Goal: Task Accomplishment & Management: Use online tool/utility

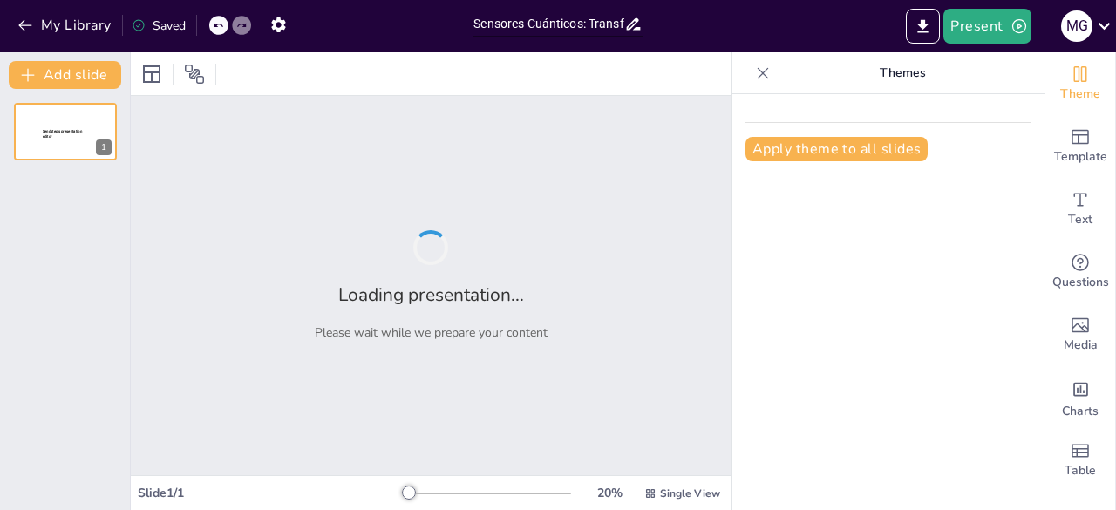
type input "Sensores Cuánticos: Transformando la Medición y la Detección"
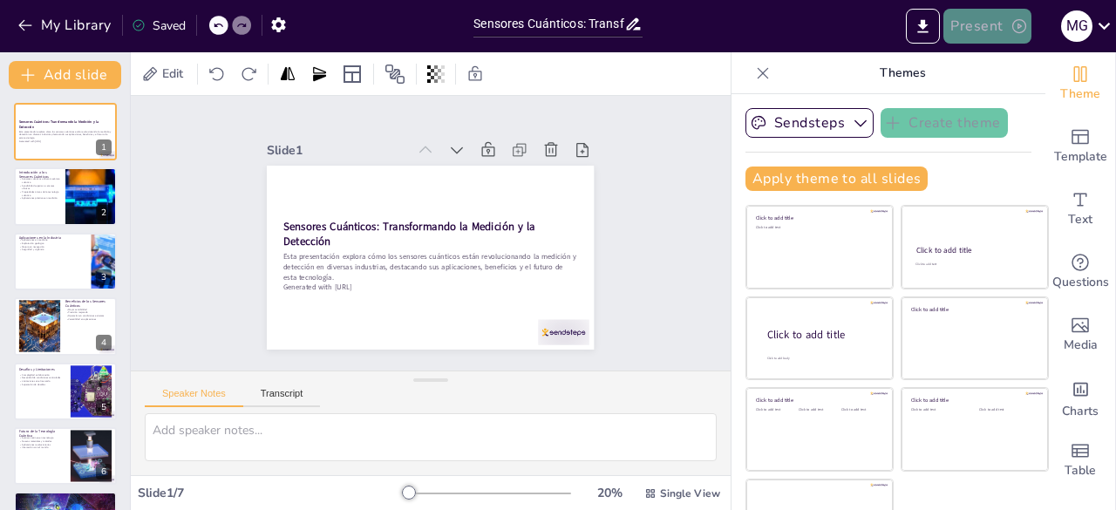
click at [992, 32] on button "Present" at bounding box center [986, 26] width 87 height 35
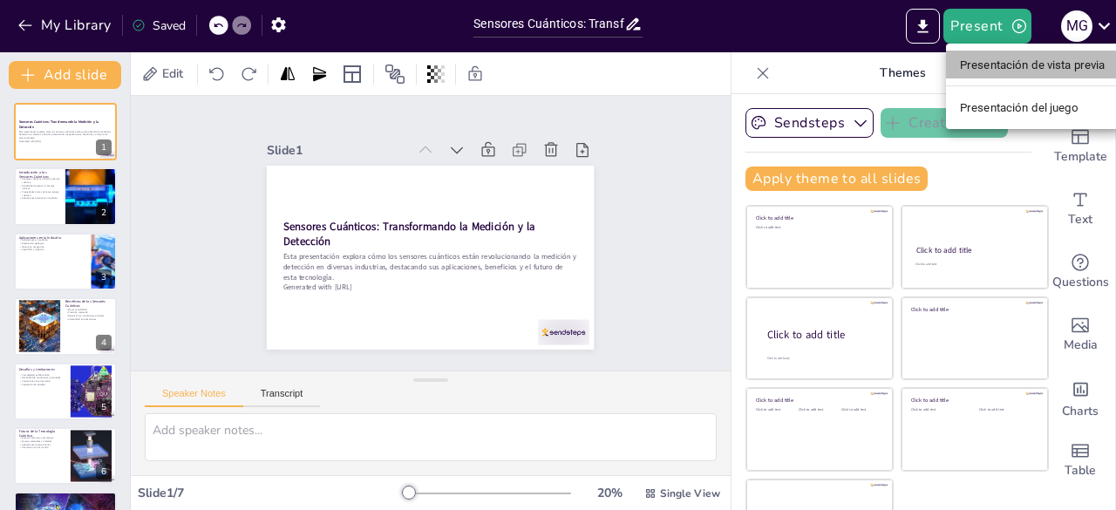
click at [1004, 58] on font "Presentación de vista previa" at bounding box center [1033, 64] width 146 height 13
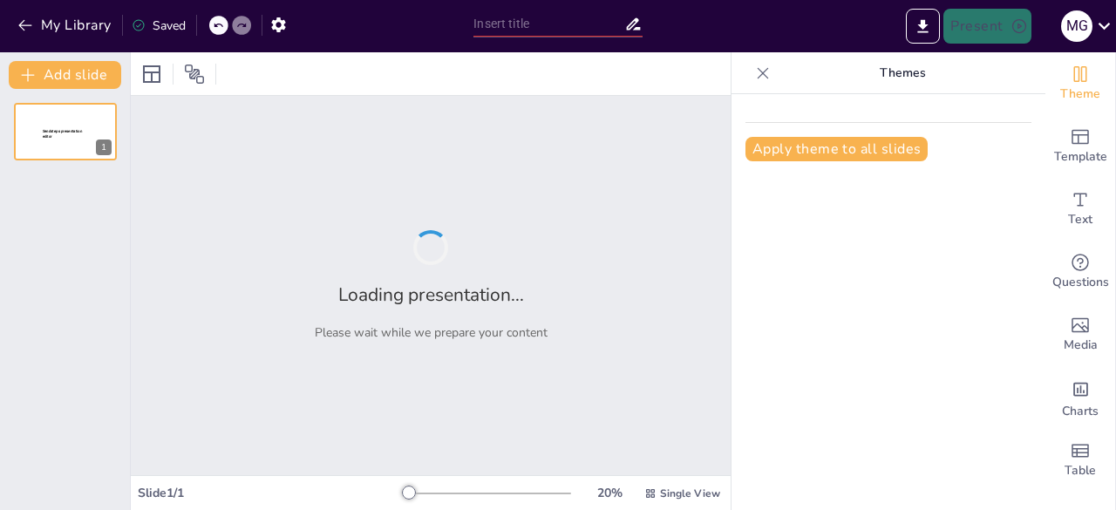
type input "Sensores Cuánticos: Transformando la Medición y la Detección"
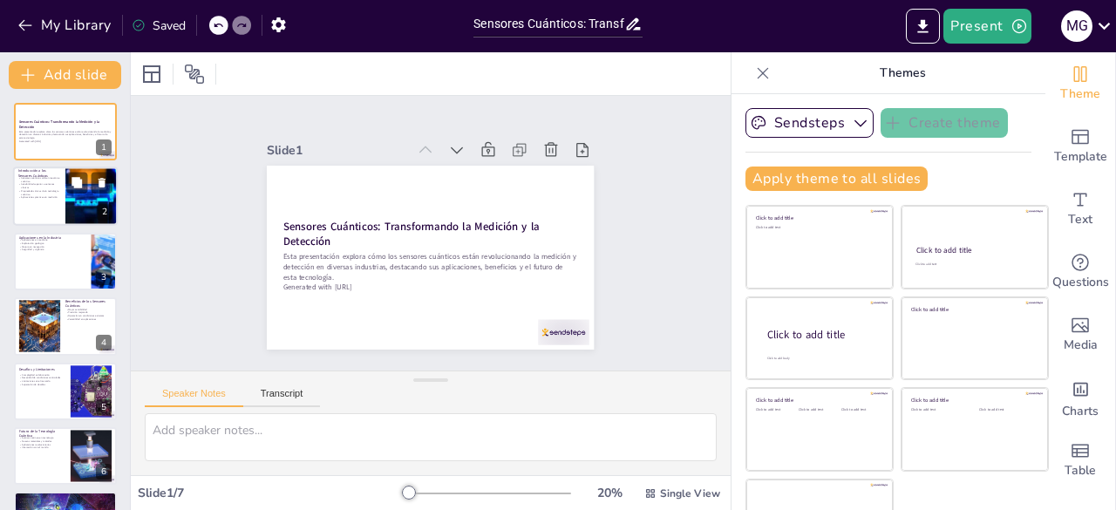
click at [63, 197] on div at bounding box center [65, 196] width 105 height 59
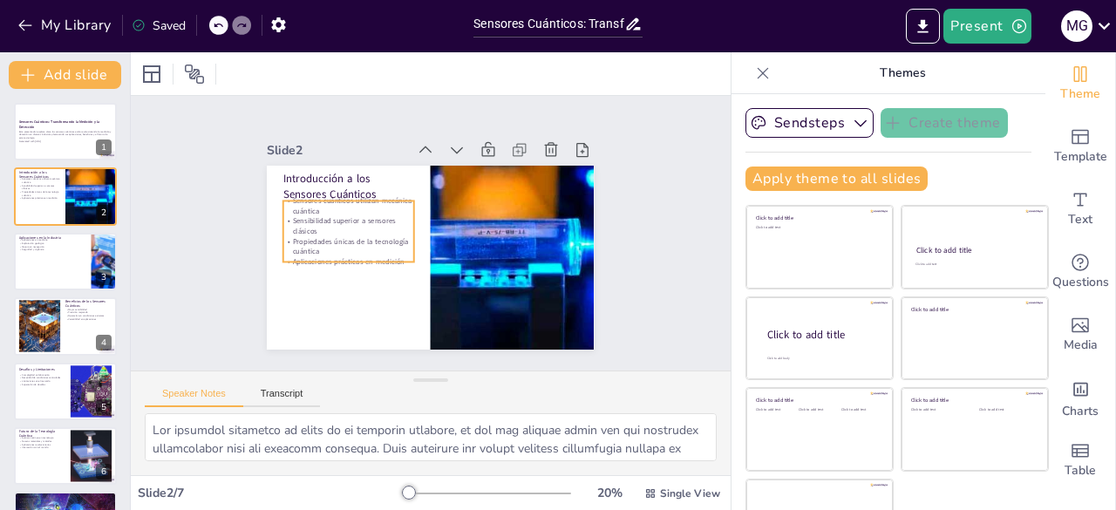
click at [293, 241] on p "Propiedades únicas de la tecnología cuántica" at bounding box center [348, 246] width 131 height 20
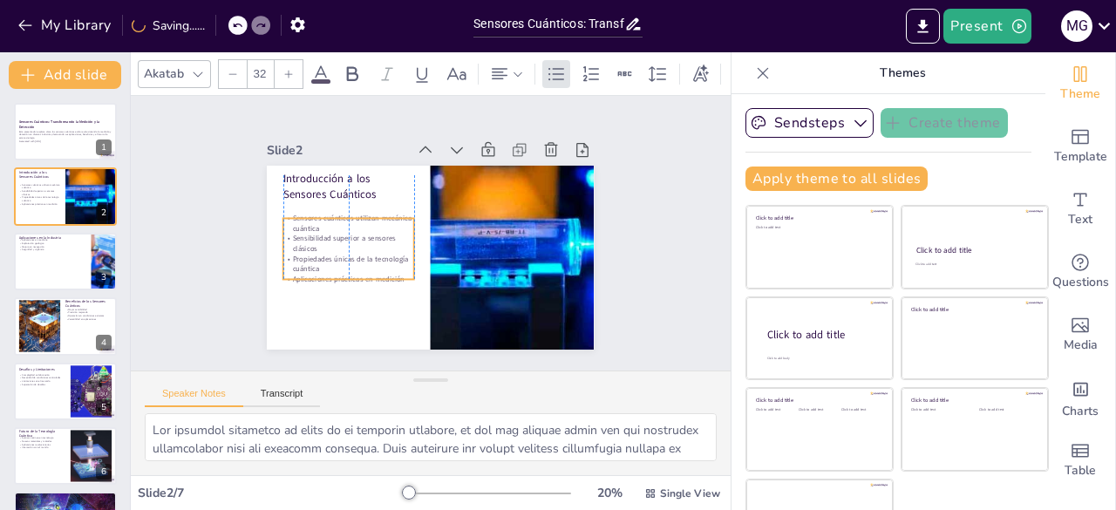
drag, startPoint x: 293, startPoint y: 241, endPoint x: 295, endPoint y: 258, distance: 17.6
click at [295, 258] on p "Propiedades únicas de la tecnología cuántica" at bounding box center [348, 264] width 131 height 20
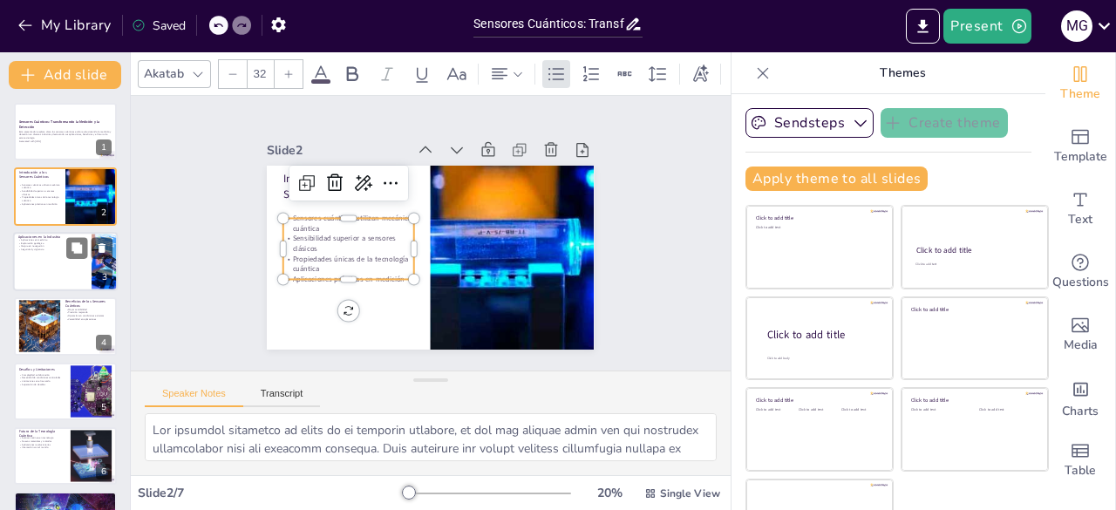
click at [70, 262] on div at bounding box center [65, 261] width 105 height 59
type textarea "En el ámbito médico, los sensores cuánticos permiten diagnósticos más precisos …"
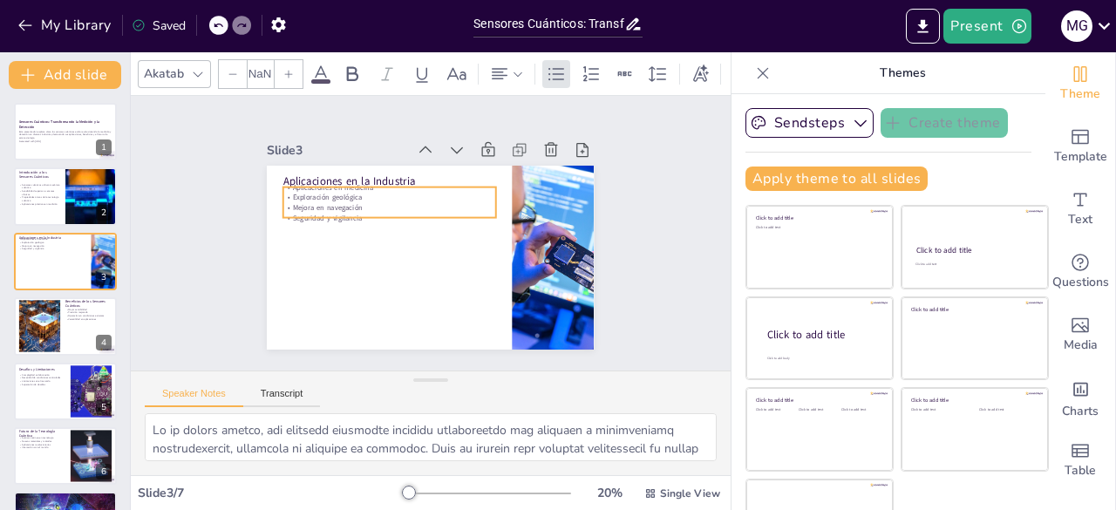
type input "32"
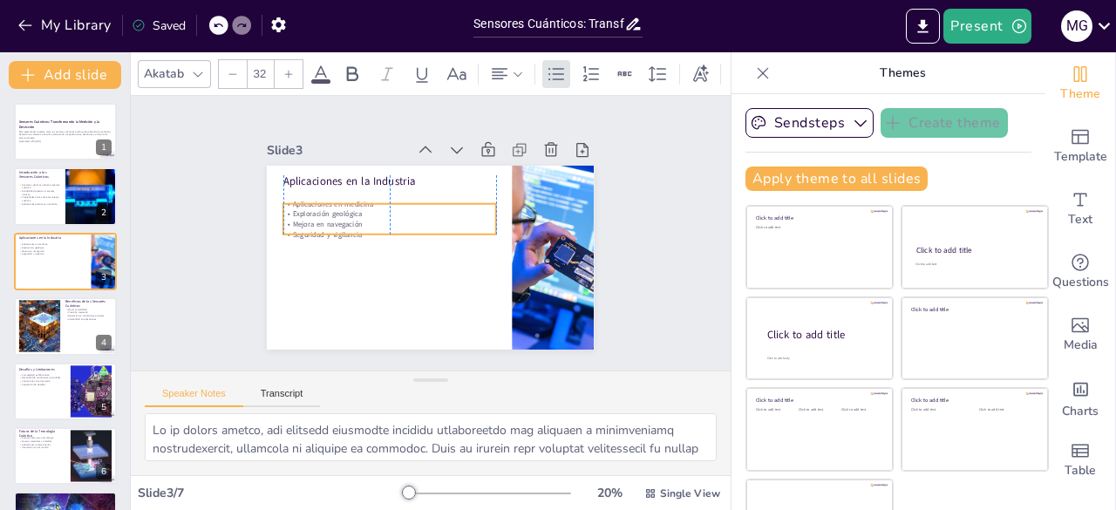
drag, startPoint x: 299, startPoint y: 213, endPoint x: 299, endPoint y: 227, distance: 13.9
click at [299, 227] on p "Seguridad y vigilancia" at bounding box center [390, 226] width 210 height 54
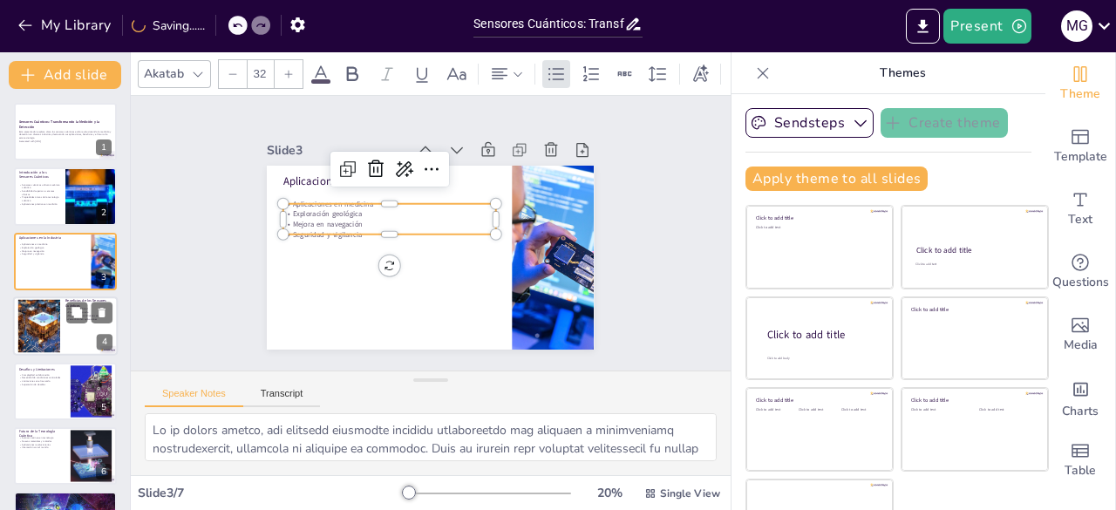
click at [49, 318] on div at bounding box center [39, 326] width 94 height 53
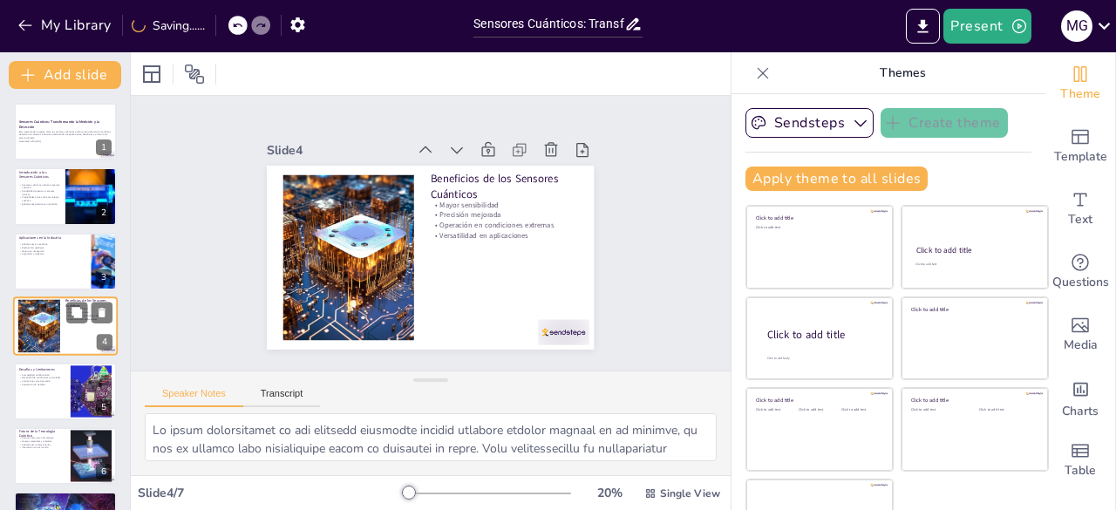
scroll to position [26, 0]
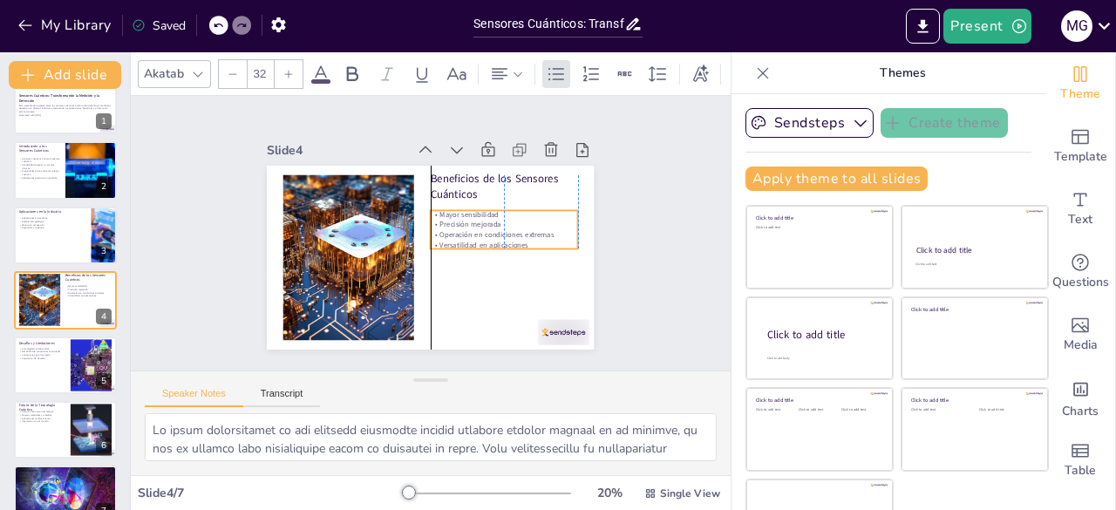
drag, startPoint x: 434, startPoint y: 214, endPoint x: 434, endPoint y: 224, distance: 9.6
click at [434, 229] on p "Operación en condiciones extremas" at bounding box center [504, 234] width 147 height 10
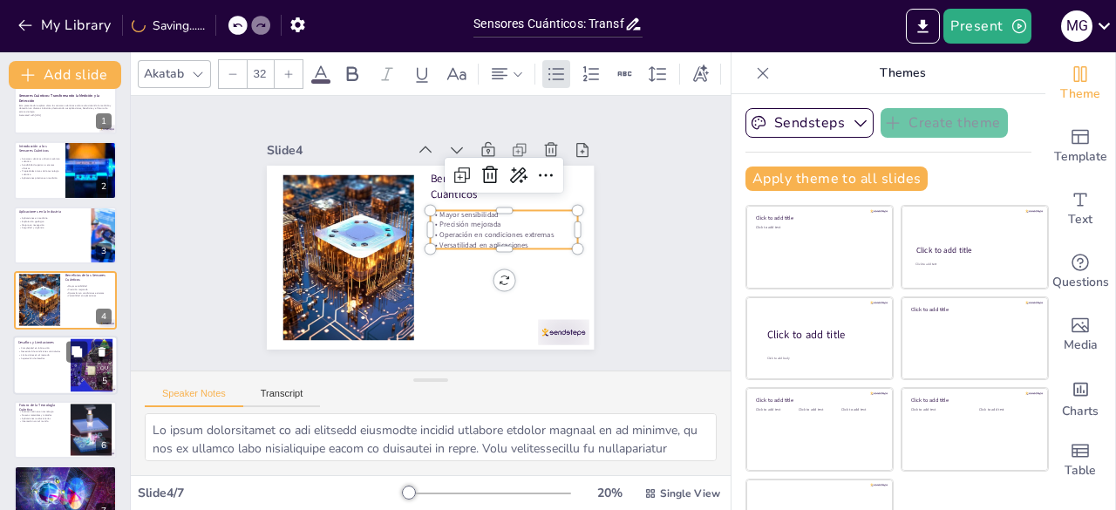
click at [53, 363] on div at bounding box center [65, 365] width 105 height 59
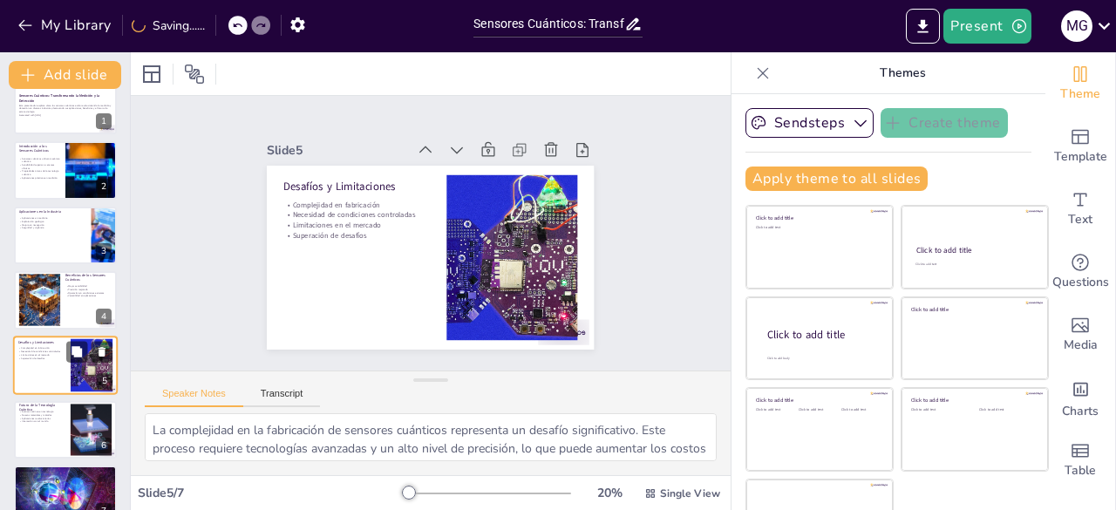
scroll to position [53, 0]
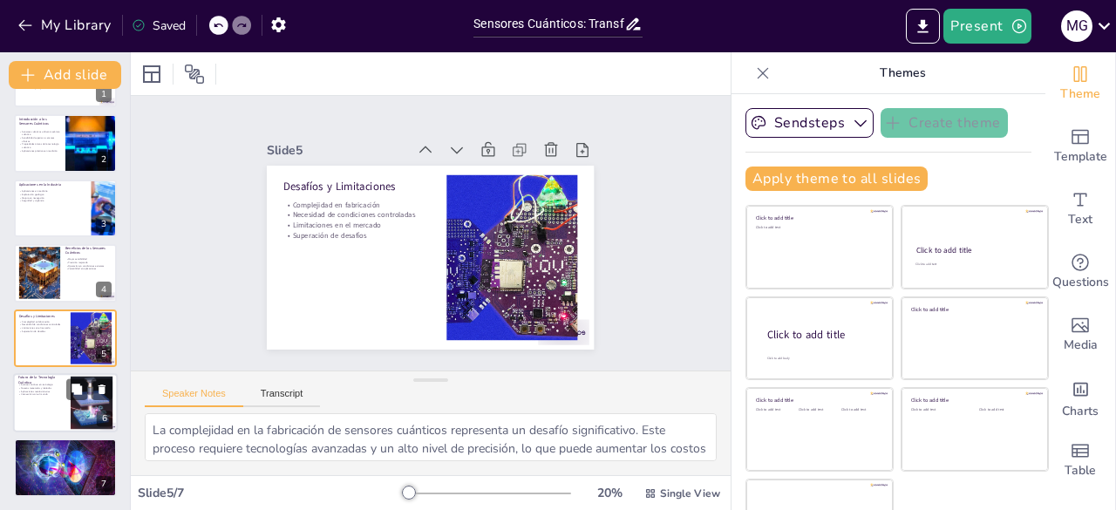
click at [64, 405] on div at bounding box center [65, 402] width 105 height 59
type textarea "El avance continuo en la tecnología cuántica es fundamental para el desarrollo …"
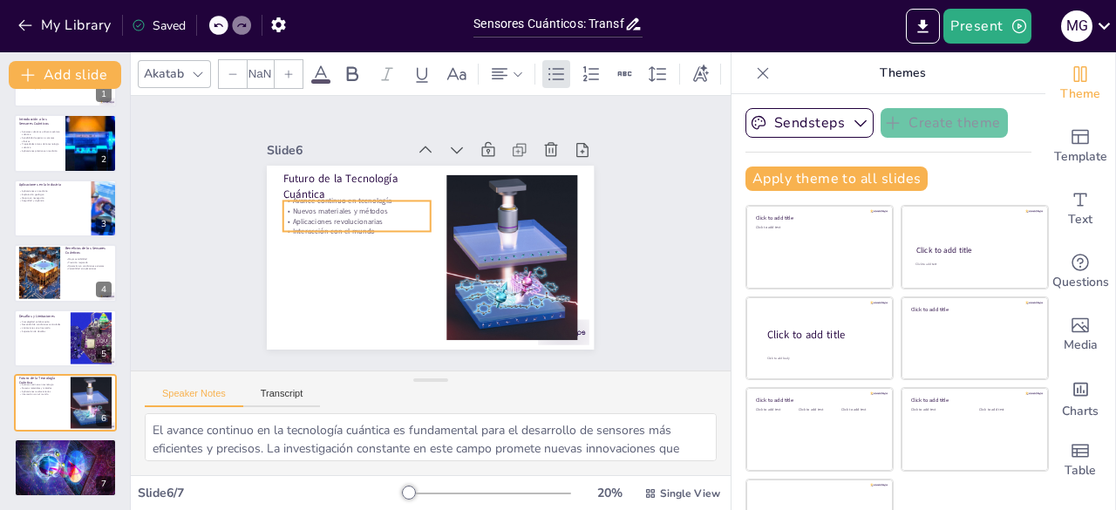
click at [302, 216] on p "Aplicaciones revolucionarias" at bounding box center [356, 221] width 147 height 10
type input "32"
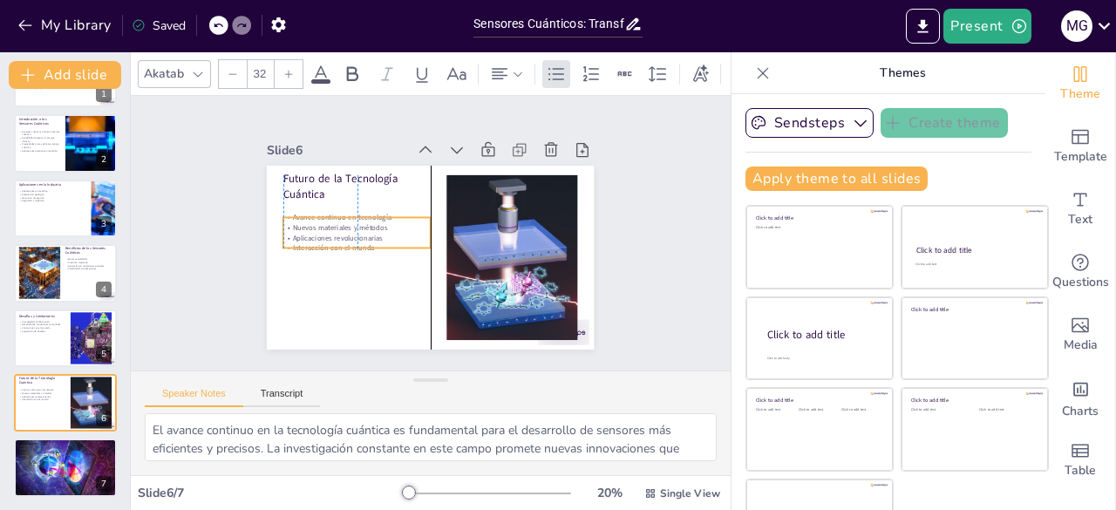
drag, startPoint x: 302, startPoint y: 214, endPoint x: 302, endPoint y: 230, distance: 16.6
click at [302, 233] on p "Aplicaciones revolucionarias" at bounding box center [356, 238] width 147 height 10
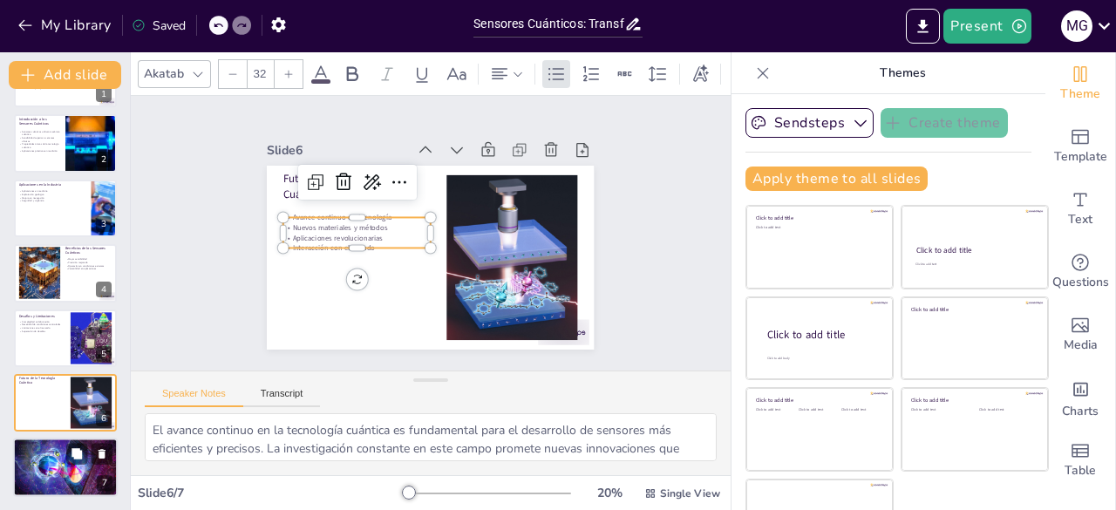
click at [51, 471] on div at bounding box center [65, 467] width 105 height 78
type textarea "Los sensores cuánticos ofrecen oportunidades sin precedentes en la tecnología d…"
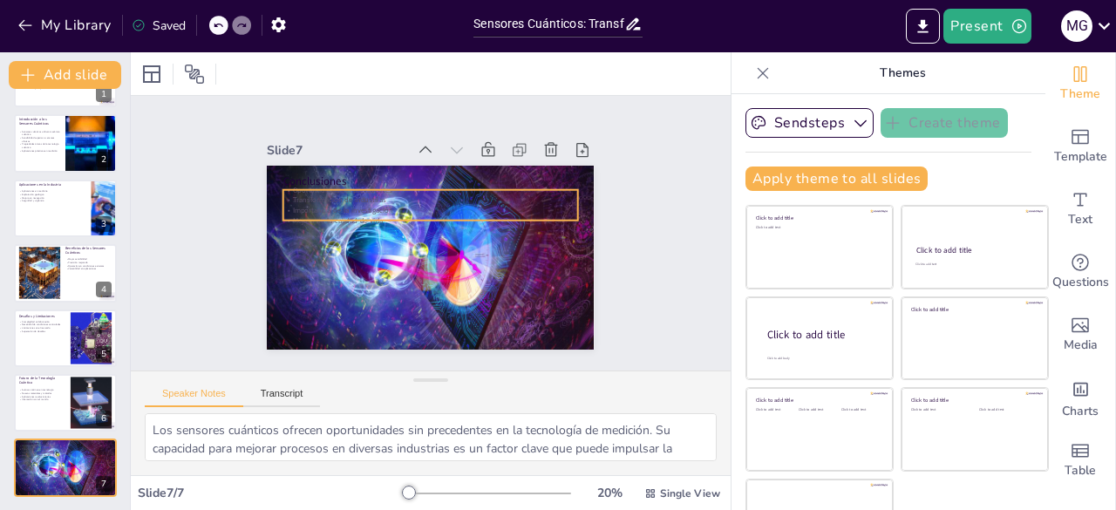
click at [293, 215] on p "Mejora de la calidad de vida" at bounding box center [430, 220] width 295 height 10
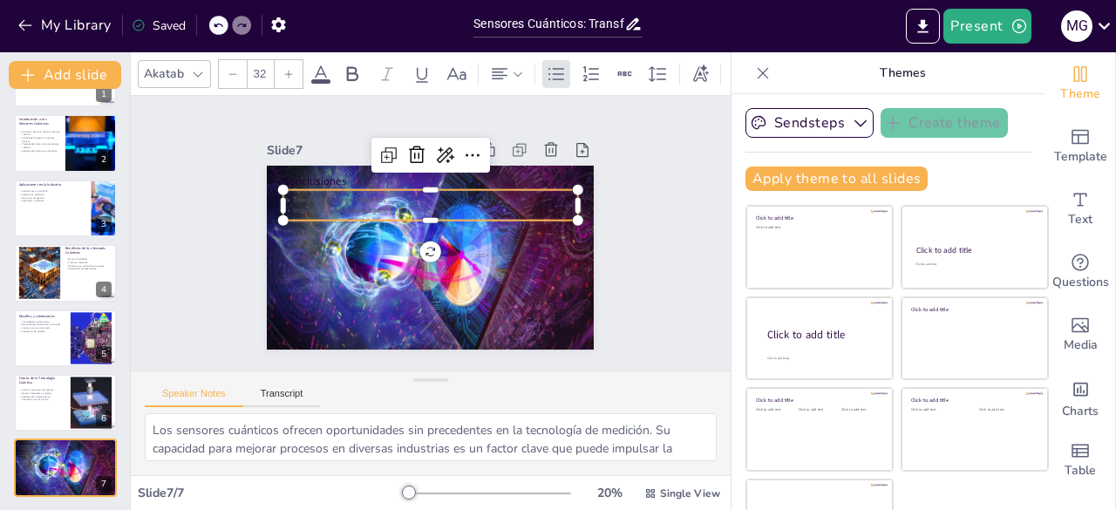
click at [293, 208] on p "Mejora de la calidad de vida" at bounding box center [433, 220] width 290 height 71
click at [293, 208] on p "Mejora de la calidad de vida" at bounding box center [432, 220] width 294 height 41
click at [293, 215] on p "Mejora de la calidad de vida" at bounding box center [430, 220] width 295 height 10
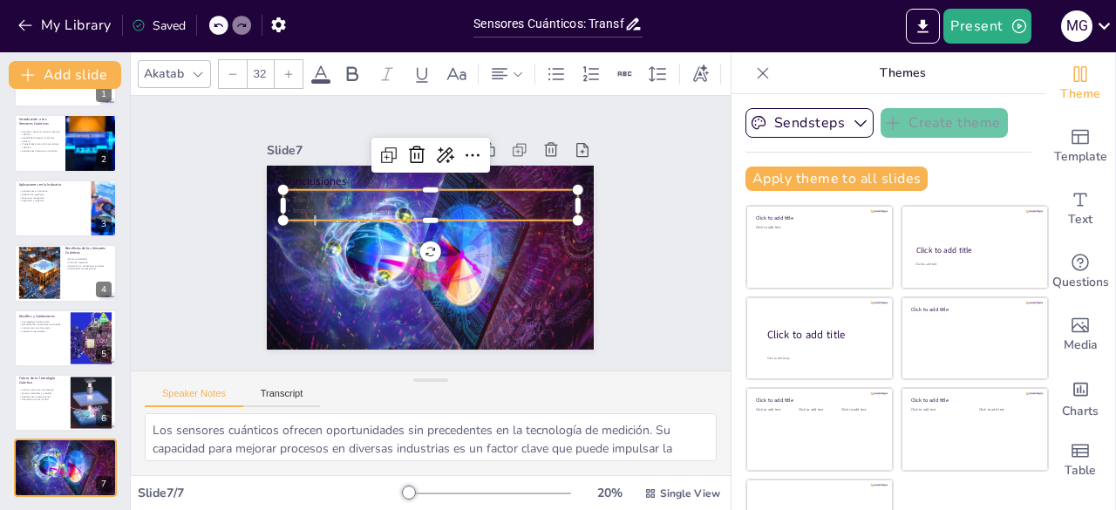
click at [323, 79] on span at bounding box center [320, 81] width 19 height 4
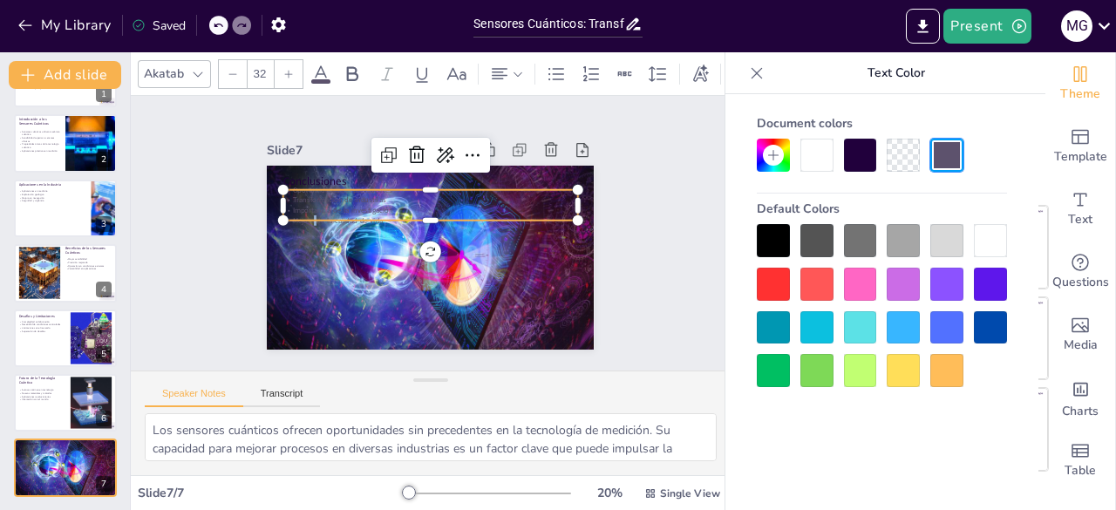
click at [985, 240] on div at bounding box center [989, 240] width 33 height 33
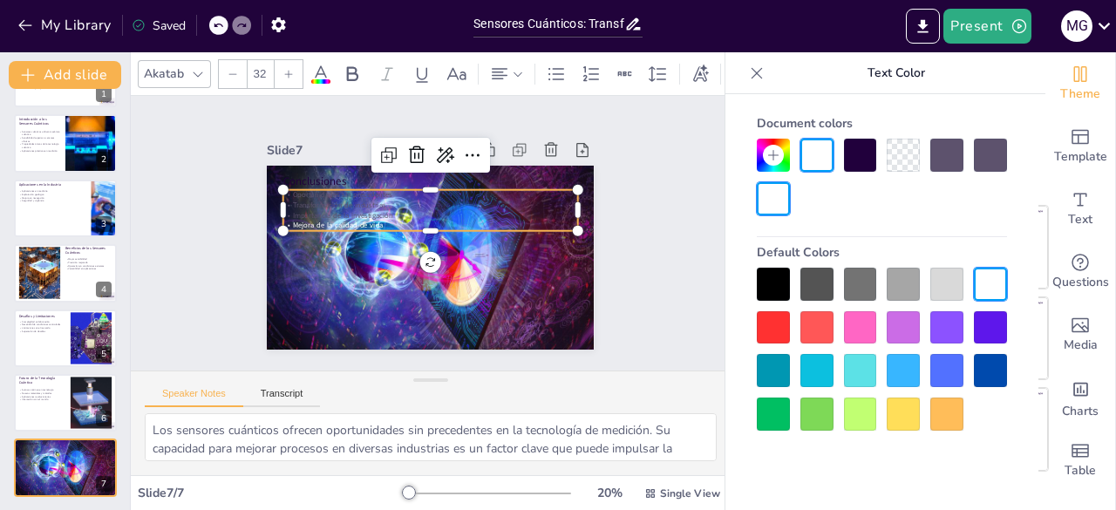
click at [328, 220] on p "Mejora de la calidad de vida" at bounding box center [430, 225] width 295 height 10
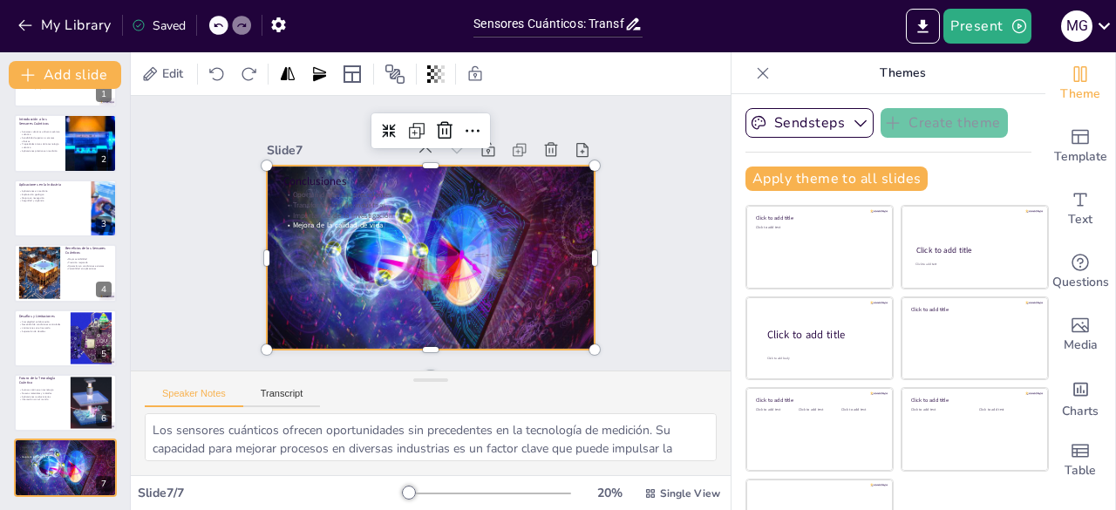
click at [274, 264] on div at bounding box center [430, 257] width 327 height 245
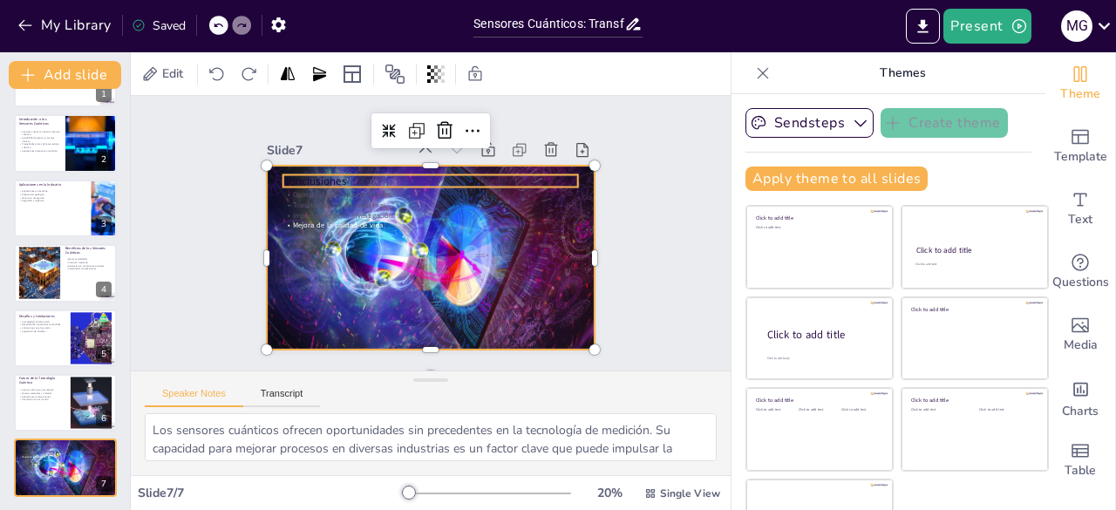
click at [288, 171] on p "Conclusiones" at bounding box center [435, 182] width 295 height 46
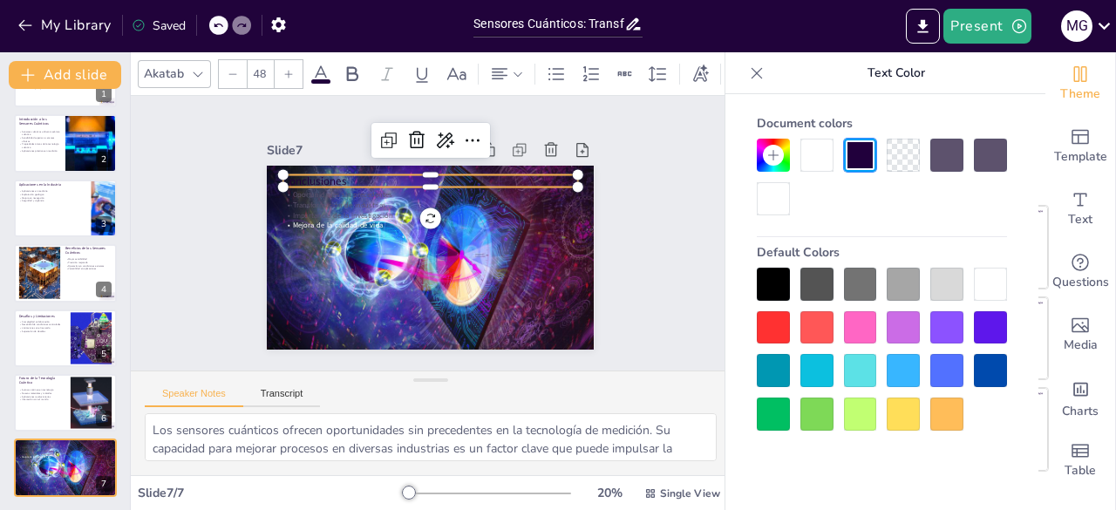
click at [993, 280] on div at bounding box center [989, 284] width 33 height 33
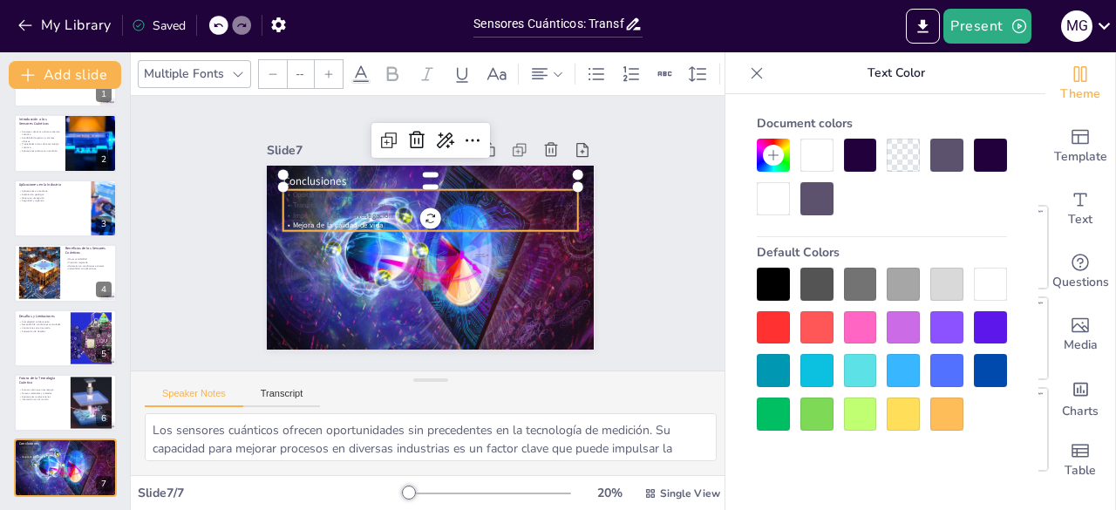
type input "32"
click at [283, 190] on p "Oportunidades sin precedentes" at bounding box center [430, 195] width 295 height 10
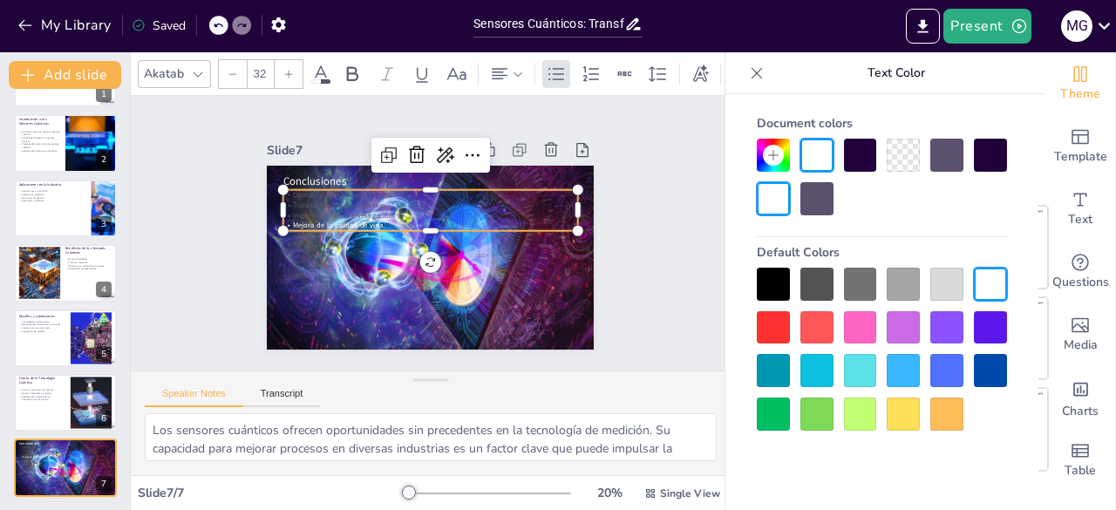
click at [1002, 296] on div at bounding box center [989, 284] width 33 height 33
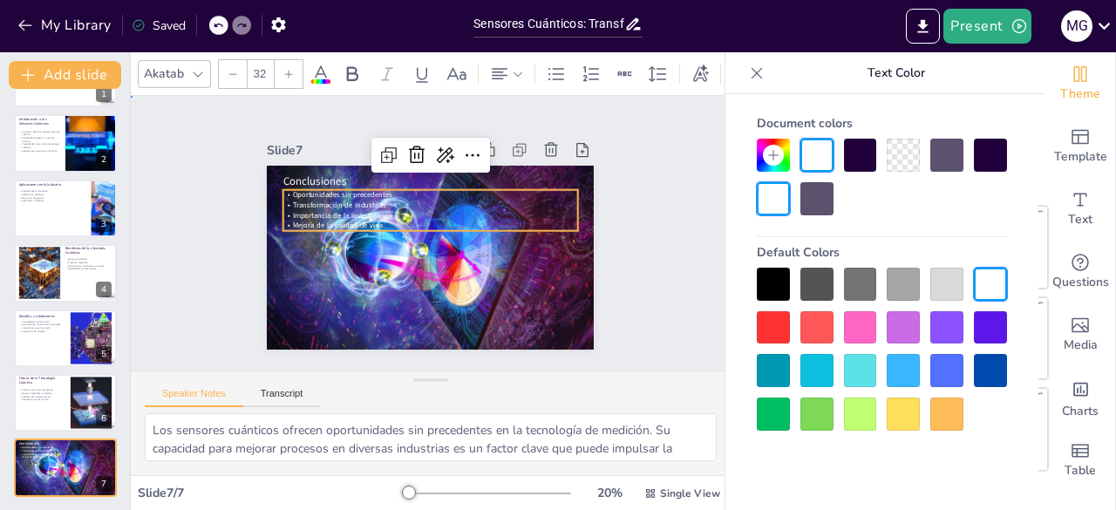
click at [594, 290] on div "Slide 1 Sensores Cuánticos: Transformando la Medición y la Detección Esta prese…" at bounding box center [430, 233] width 424 height 233
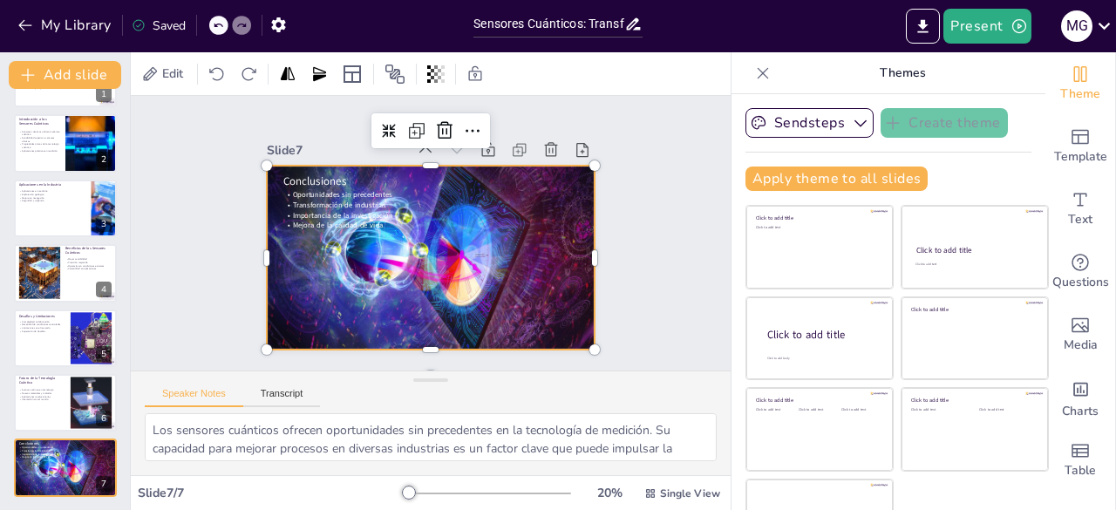
click at [502, 248] on div at bounding box center [430, 257] width 327 height 245
click at [436, 77] on icon at bounding box center [435, 73] width 17 height 17
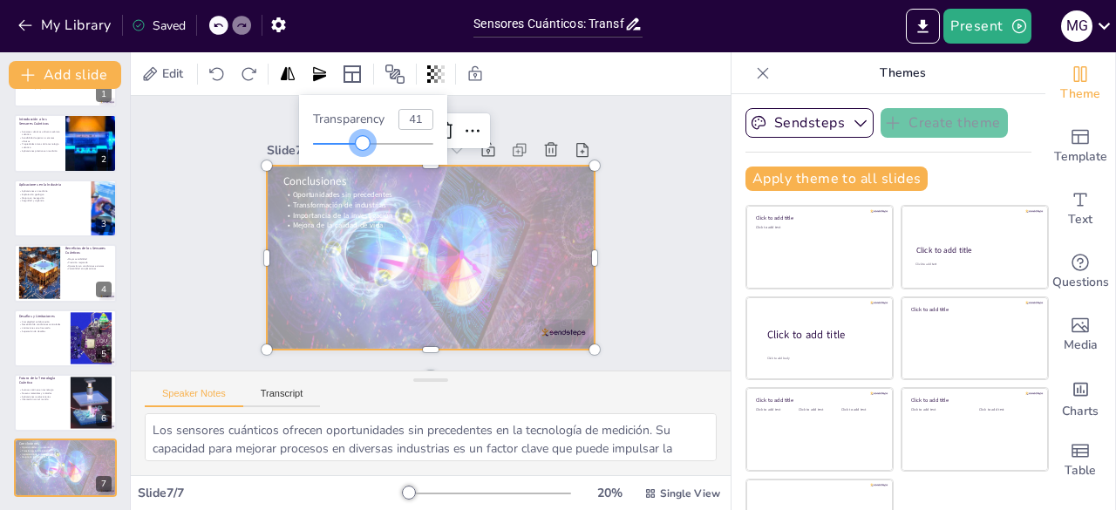
drag, startPoint x: 437, startPoint y: 144, endPoint x: 363, endPoint y: 137, distance: 75.3
click at [363, 137] on div at bounding box center [363, 143] width 14 height 14
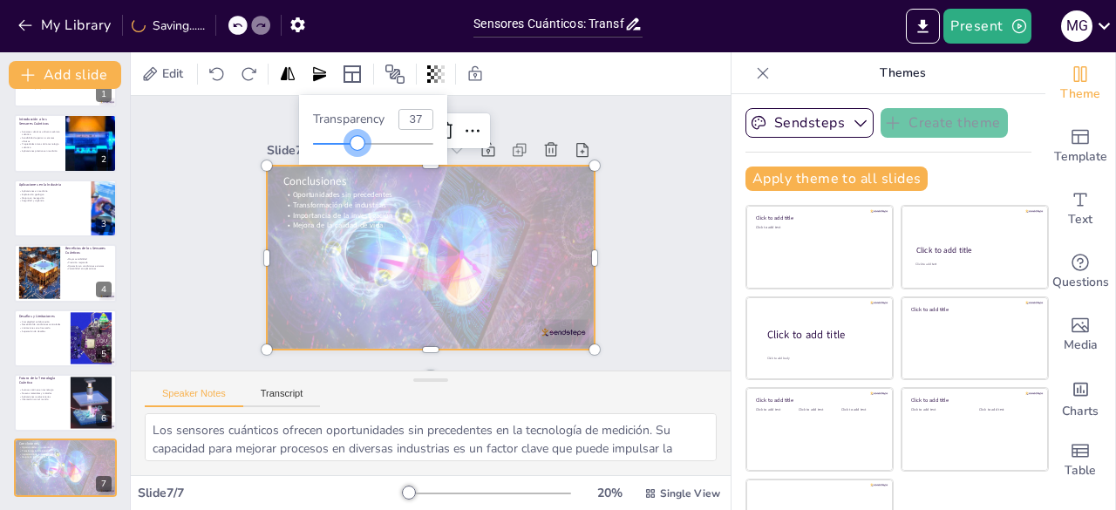
type input "38"
click at [359, 140] on div at bounding box center [358, 143] width 14 height 14
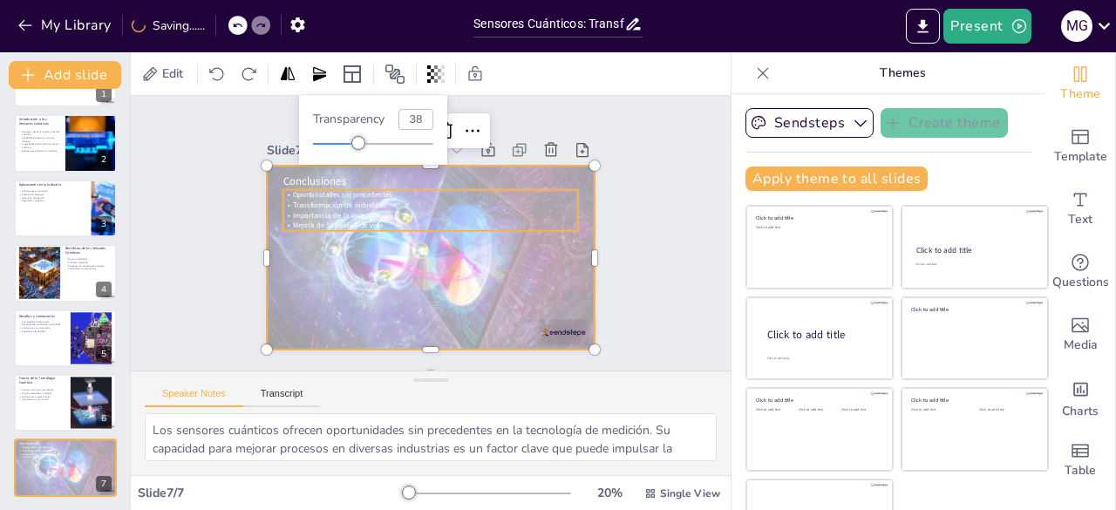
click at [317, 193] on span "Transformación de industrias" at bounding box center [347, 186] width 93 height 29
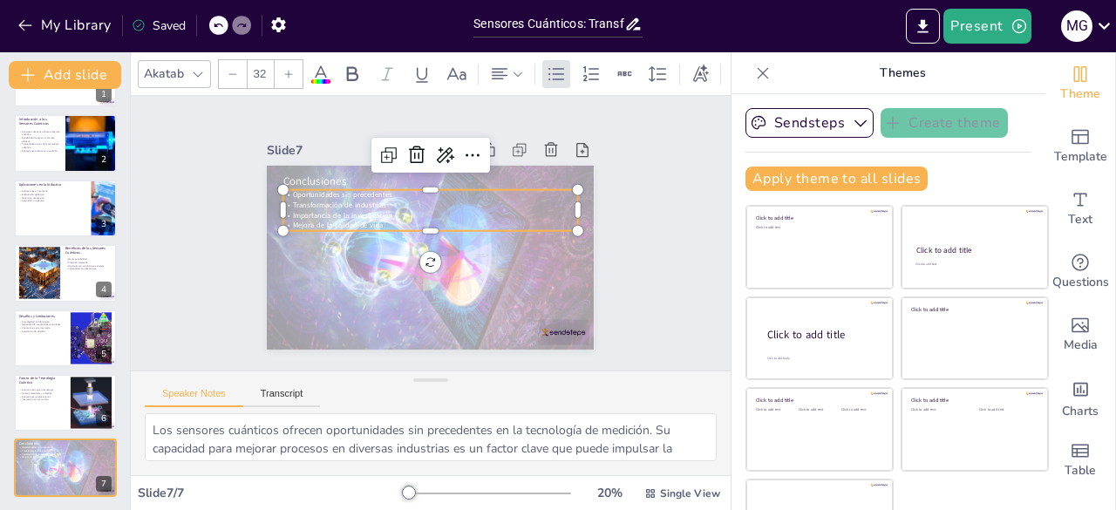
click at [315, 71] on icon at bounding box center [320, 74] width 21 height 21
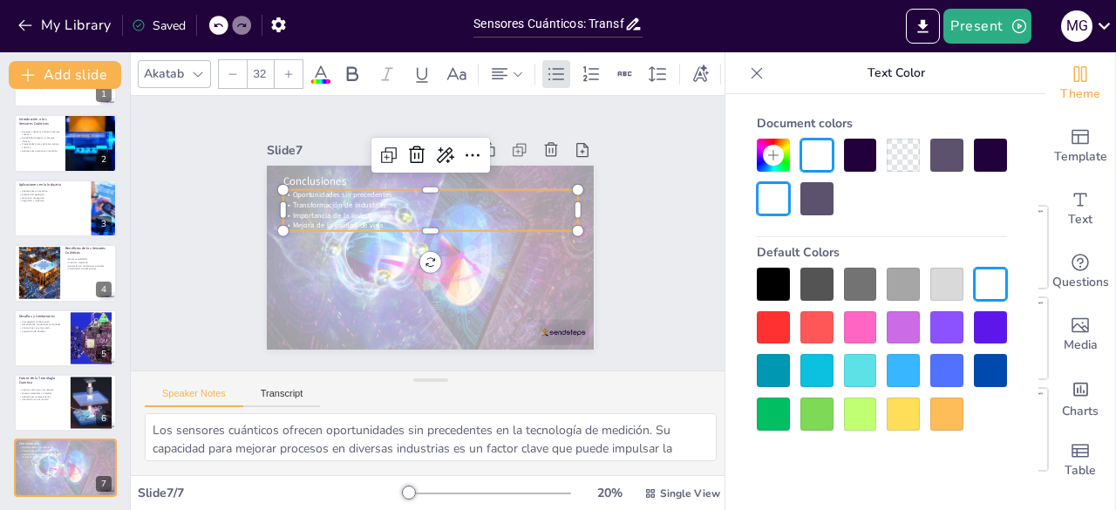
click at [770, 278] on div at bounding box center [772, 284] width 33 height 33
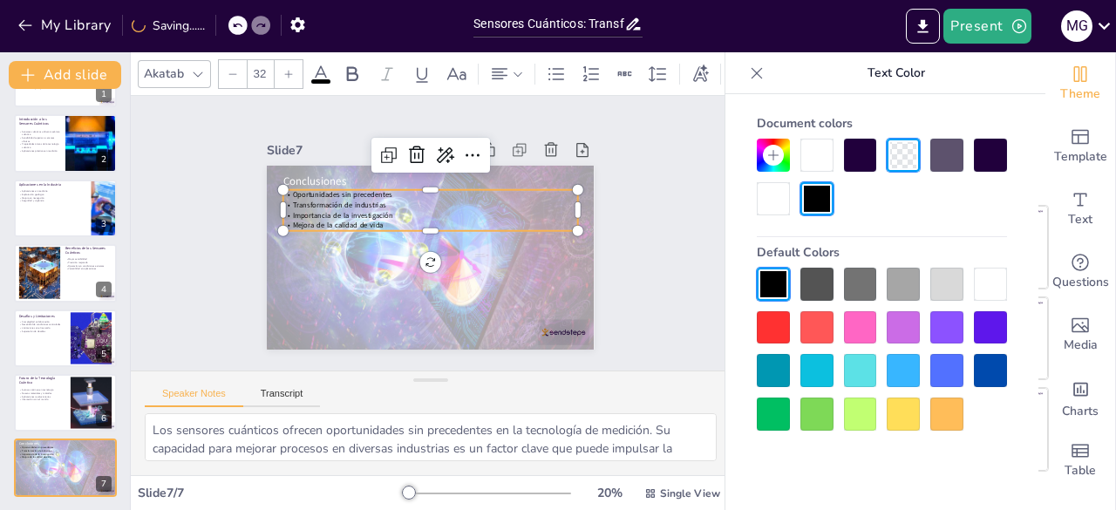
click at [291, 72] on div at bounding box center [289, 74] width 28 height 28
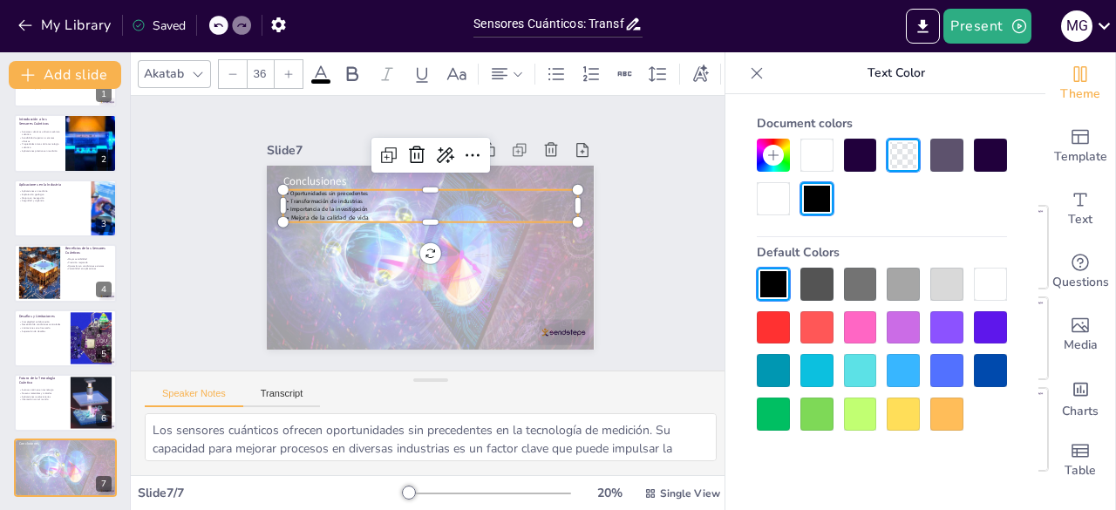
click at [291, 72] on div at bounding box center [289, 74] width 28 height 28
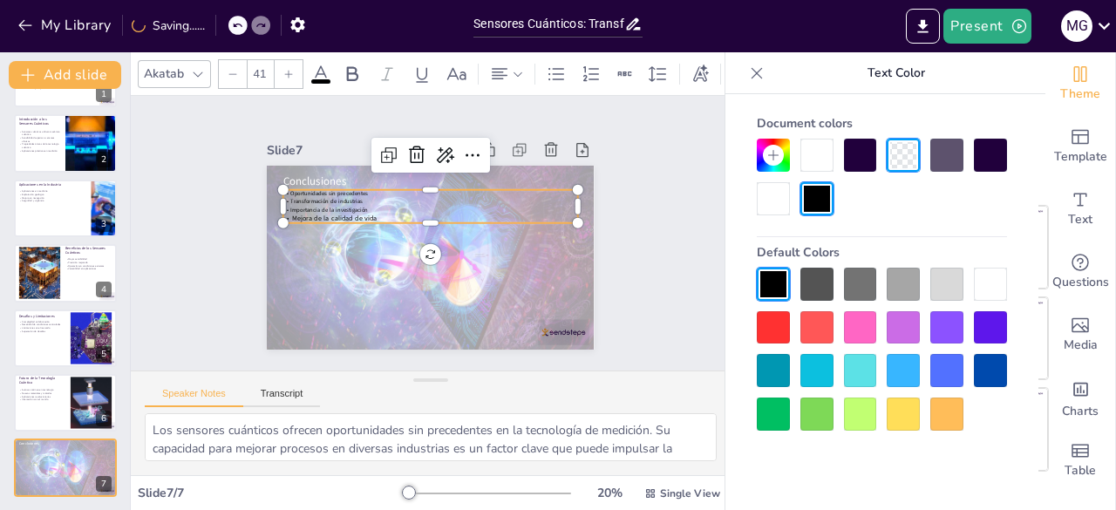
click at [291, 72] on div at bounding box center [289, 74] width 28 height 28
type input "44"
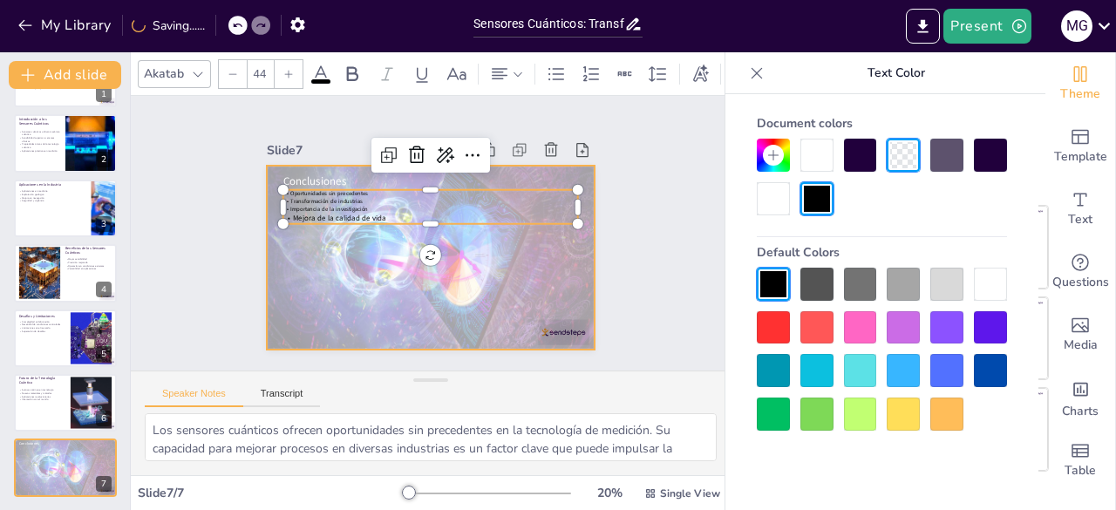
click at [370, 265] on div at bounding box center [430, 257] width 327 height 245
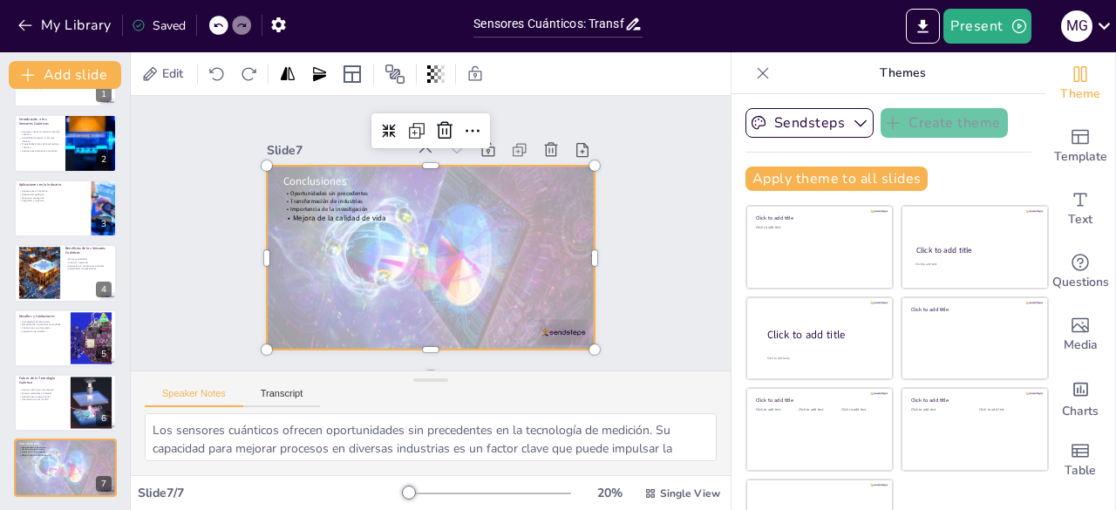
click at [336, 182] on div at bounding box center [430, 257] width 327 height 245
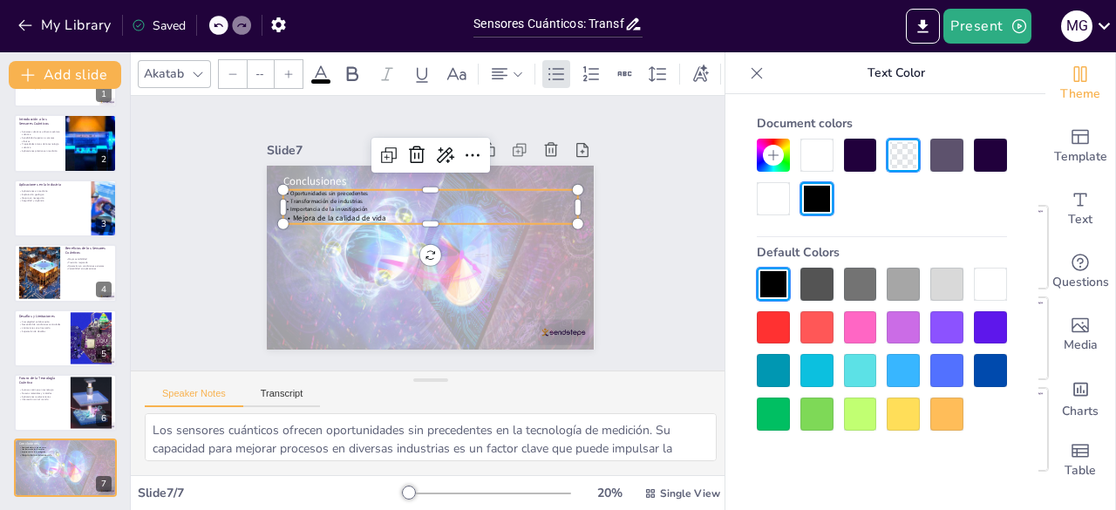
click at [324, 198] on span "Transformación de industrias" at bounding box center [327, 202] width 72 height 8
click at [289, 69] on icon at bounding box center [288, 74] width 10 height 10
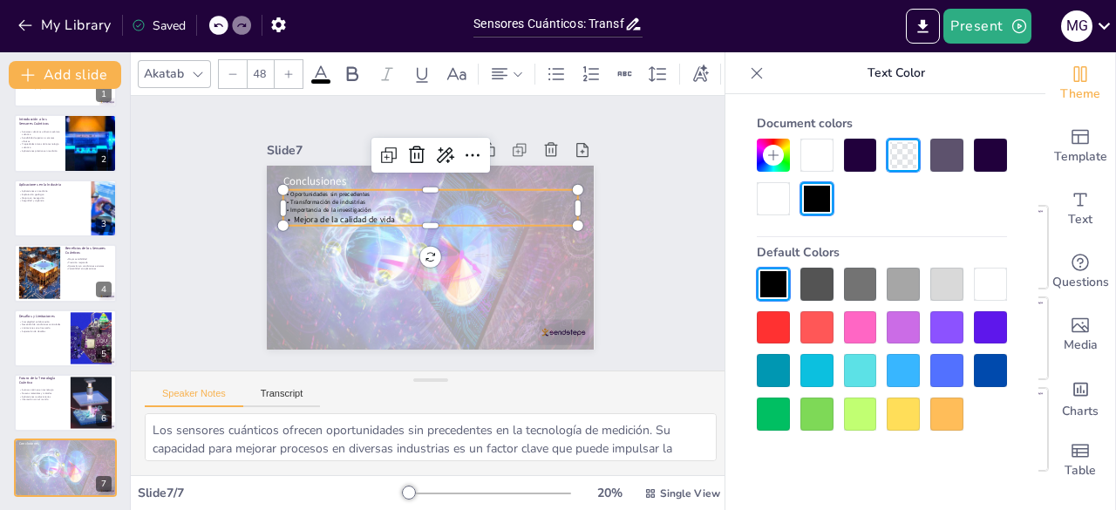
click at [289, 69] on icon at bounding box center [288, 74] width 10 height 10
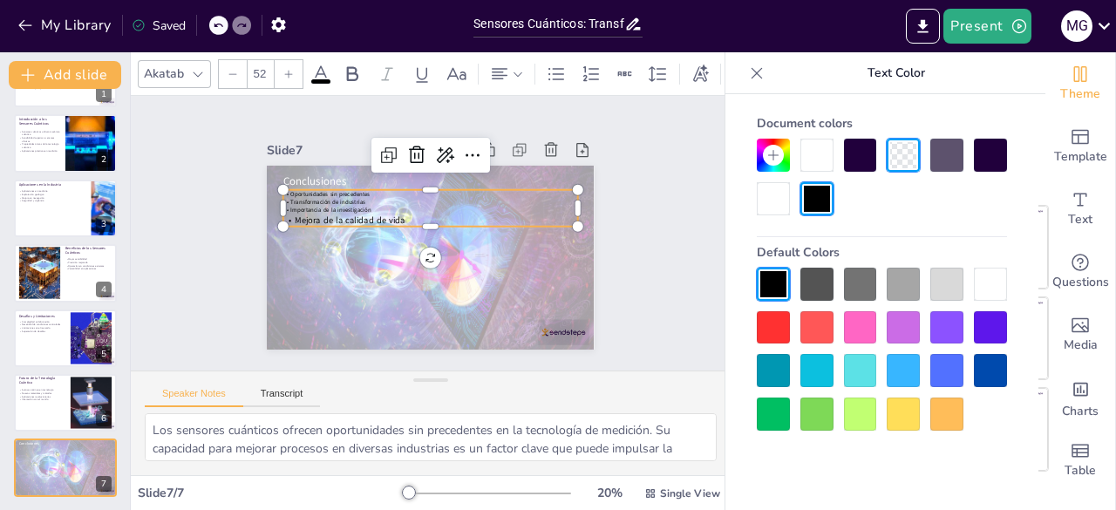
click at [289, 69] on icon at bounding box center [288, 74] width 10 height 10
click at [276, 220] on div at bounding box center [283, 227] width 14 height 14
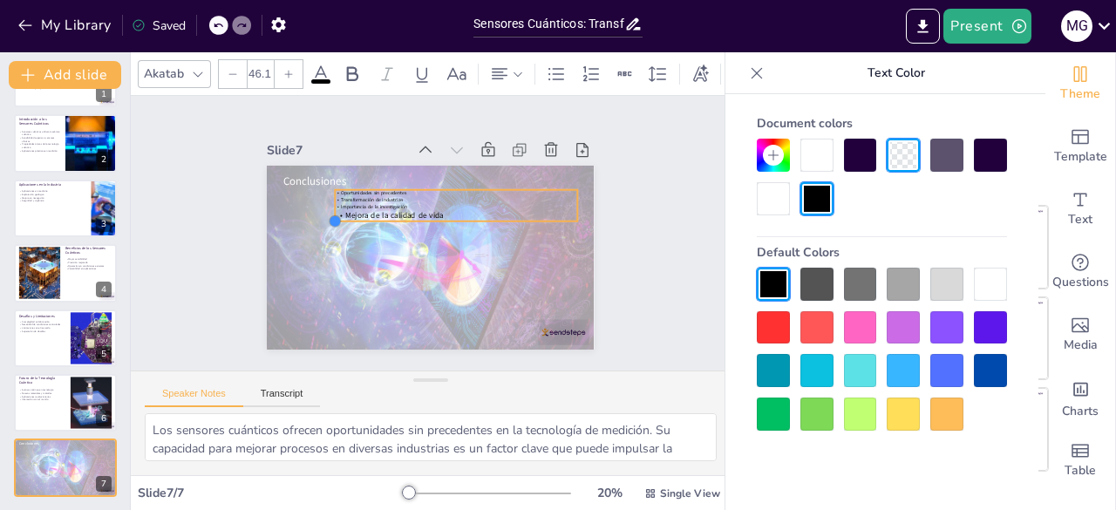
drag, startPoint x: 265, startPoint y: 217, endPoint x: 431, endPoint y: 210, distance: 166.6
click at [431, 210] on div "Conclusiones Oportunidades sin precedentes Transformación de industrias Importa…" at bounding box center [430, 258] width 327 height 184
click at [417, 210] on span "Mejora de la calidad de vida" at bounding box center [394, 215] width 98 height 10
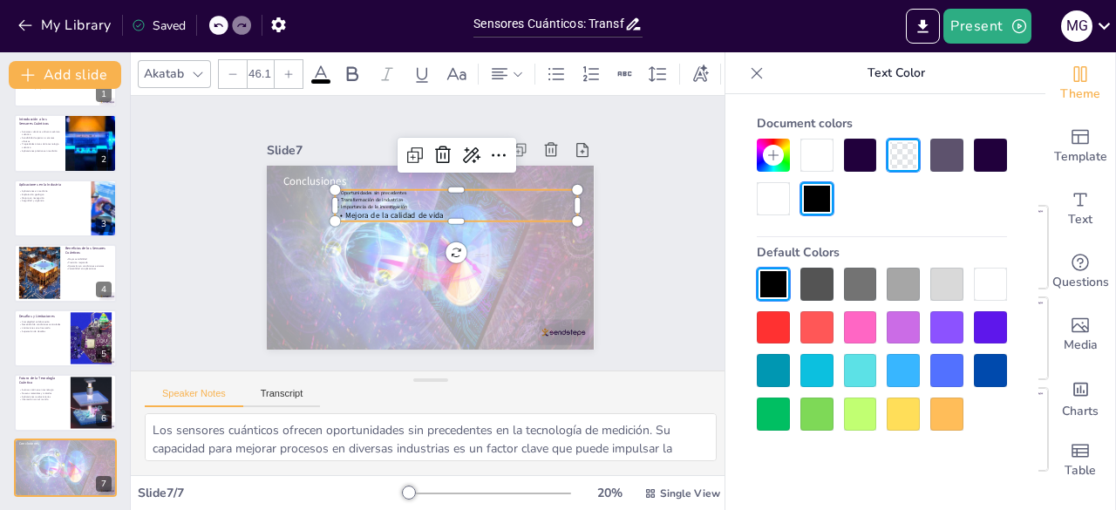
click at [434, 207] on p "Mejora de la calidad de vida" at bounding box center [458, 218] width 242 height 37
drag, startPoint x: 434, startPoint y: 207, endPoint x: 317, endPoint y: 177, distance: 120.7
click at [317, 177] on div "Conclusiones Oportunidades sin precedentes Transformación de industrias Importa…" at bounding box center [427, 257] width 344 height 217
click at [260, 64] on input "--" at bounding box center [260, 74] width 24 height 28
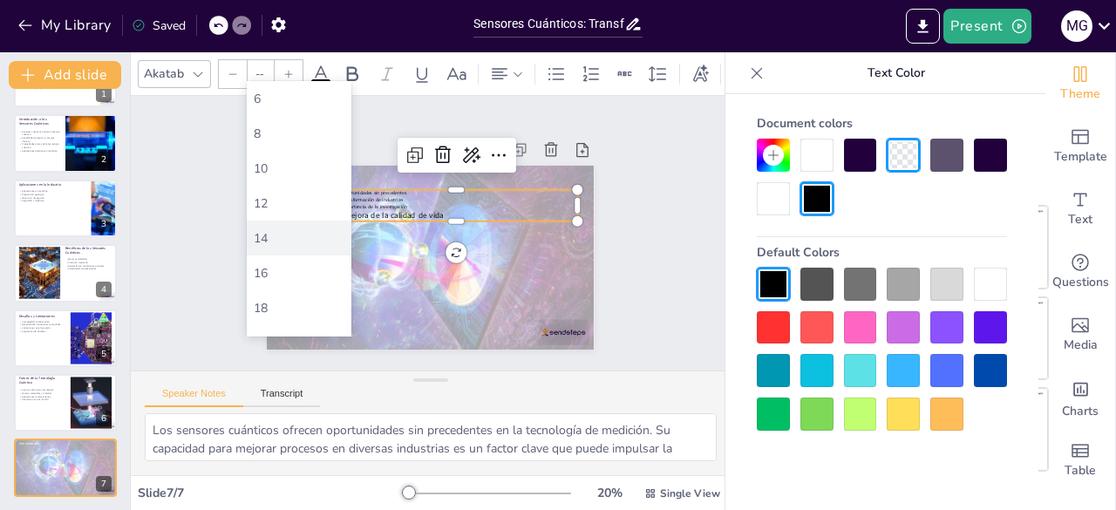
click at [272, 242] on div "14" at bounding box center [299, 238] width 91 height 17
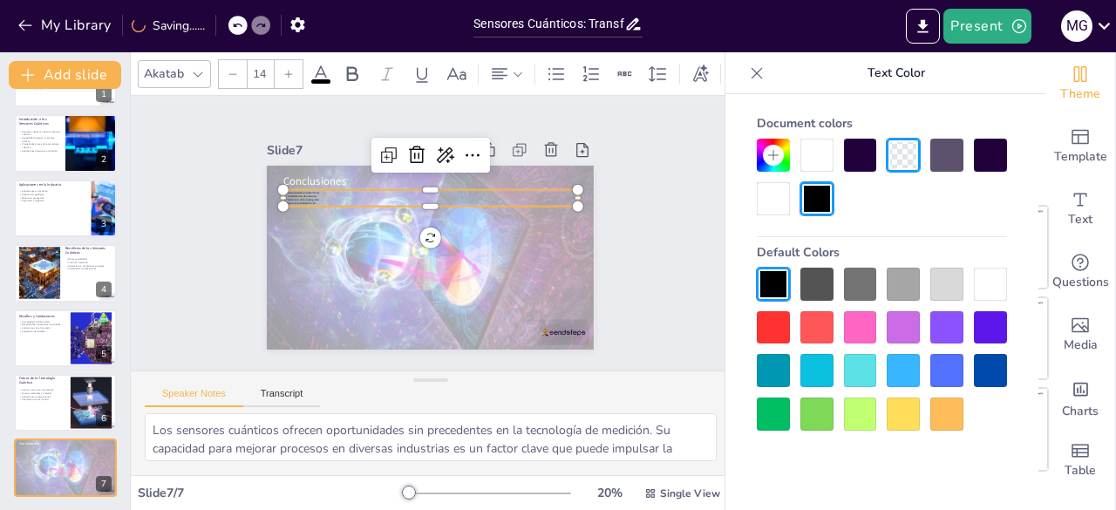
click at [264, 68] on input "14" at bounding box center [260, 74] width 24 height 28
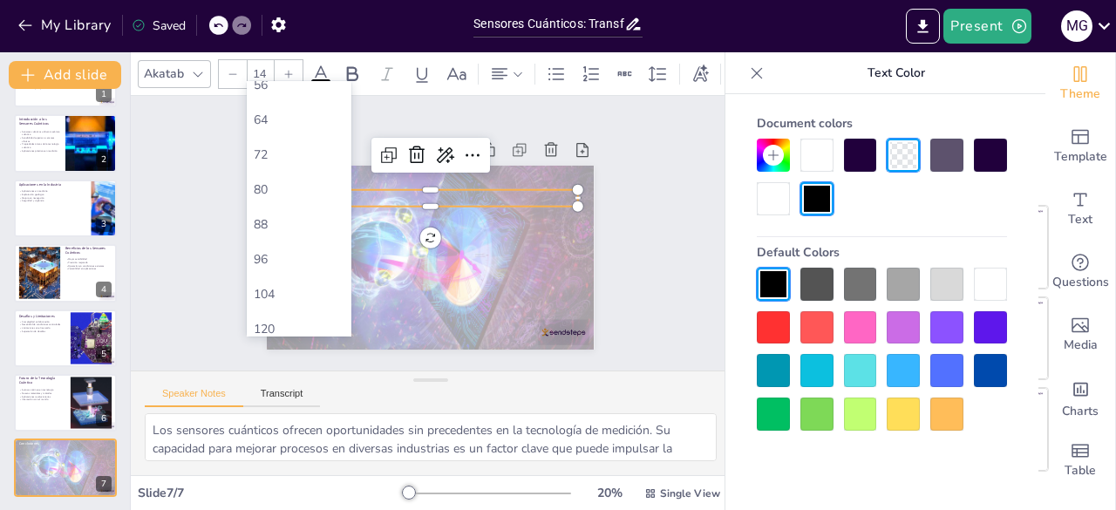
scroll to position [546, 0]
click at [291, 133] on div "80" at bounding box center [299, 144] width 105 height 35
type input "80"
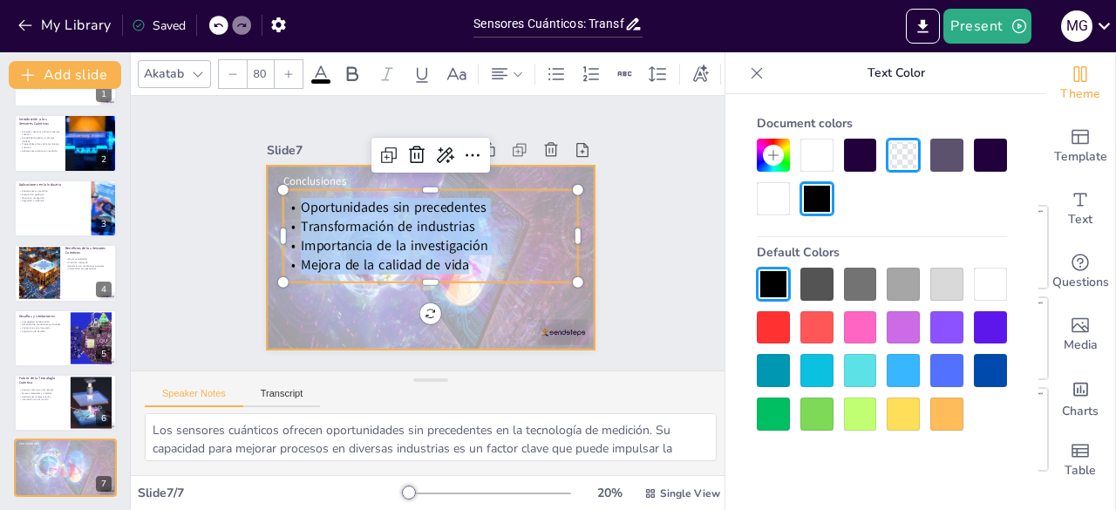
click at [338, 332] on div at bounding box center [428, 258] width 350 height 278
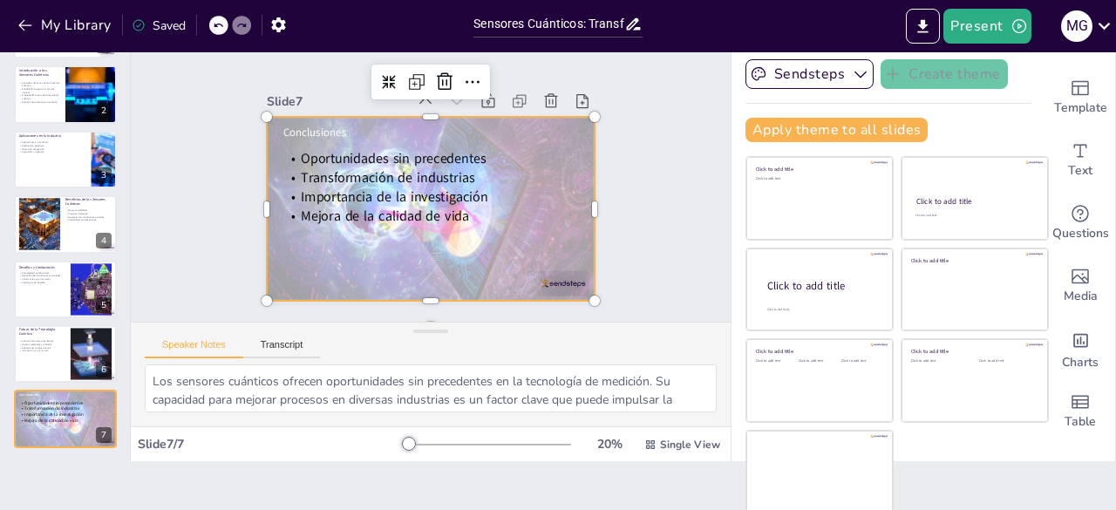
scroll to position [0, 0]
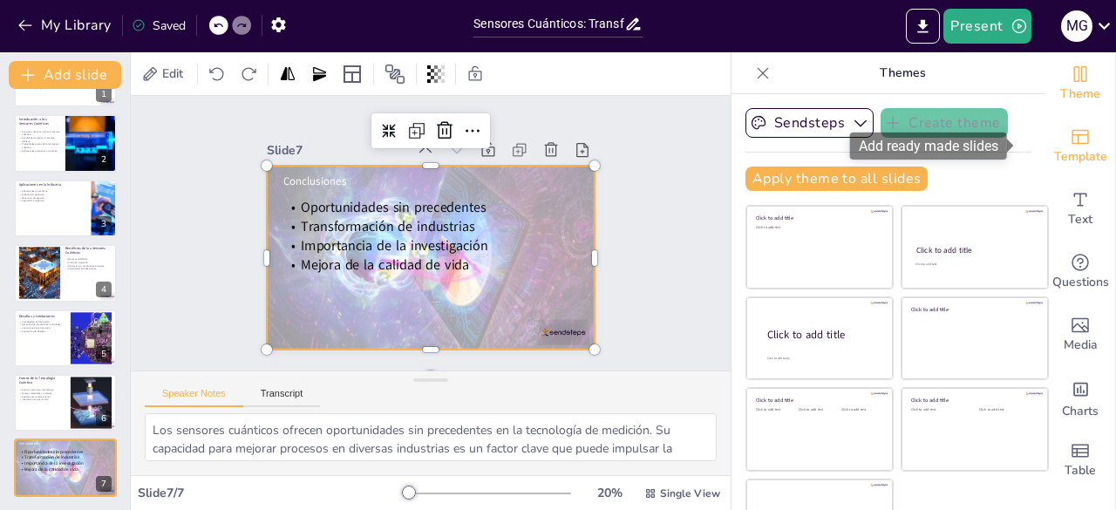
click at [1069, 141] on icon "Add ready made slides" at bounding box center [1079, 136] width 21 height 21
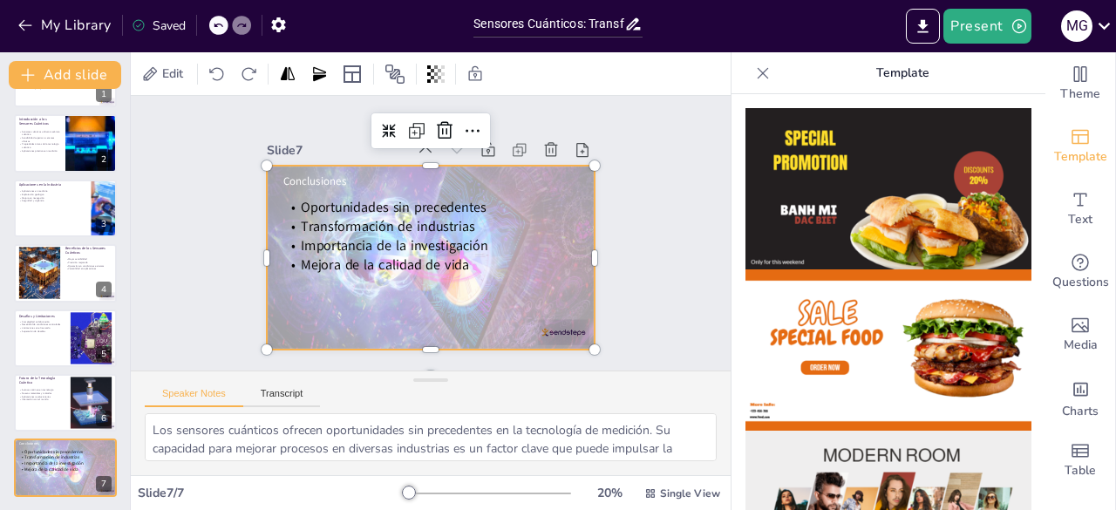
drag, startPoint x: 1033, startPoint y: 161, endPoint x: 1027, endPoint y: 240, distance: 78.7
click at [1027, 240] on div "Theme Template Text Questions Media Charts Table Template" at bounding box center [923, 281] width 384 height 458
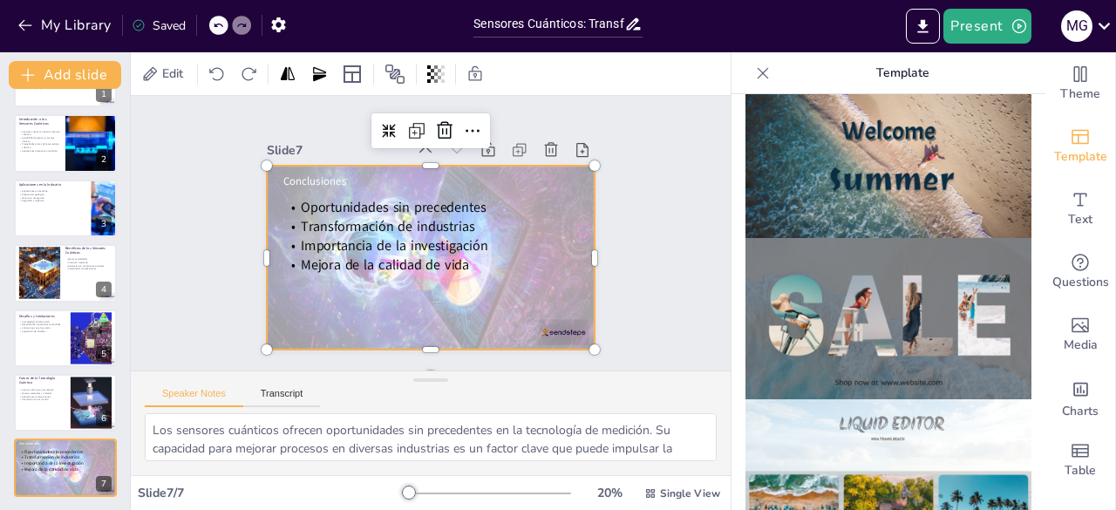
scroll to position [679, 0]
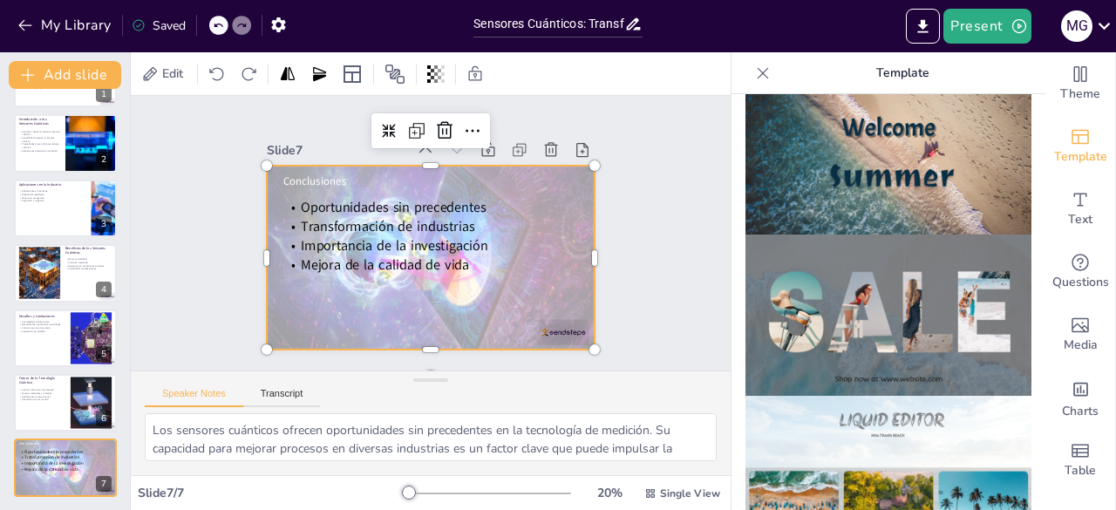
click at [942, 248] on img at bounding box center [888, 314] width 286 height 161
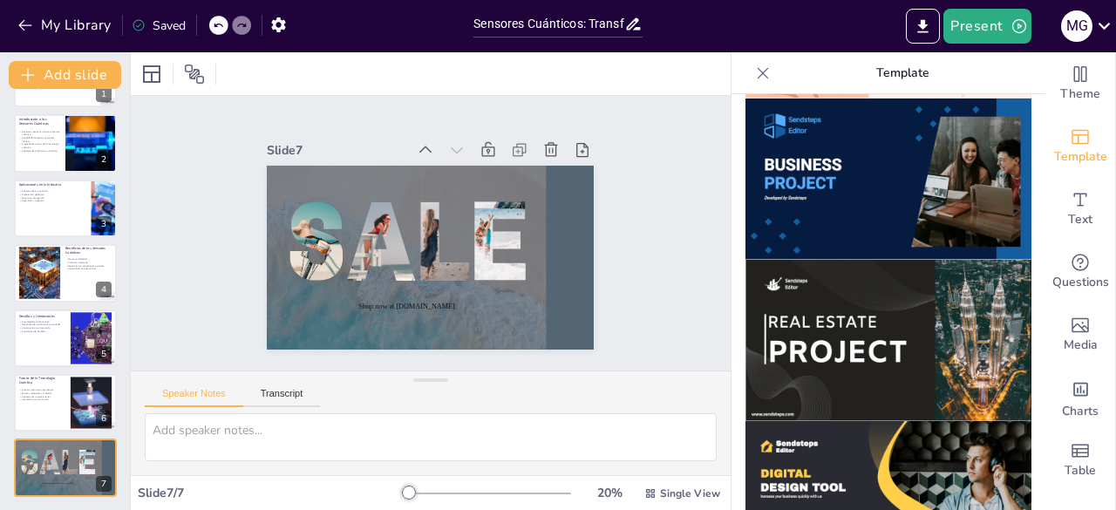
scroll to position [1797, 0]
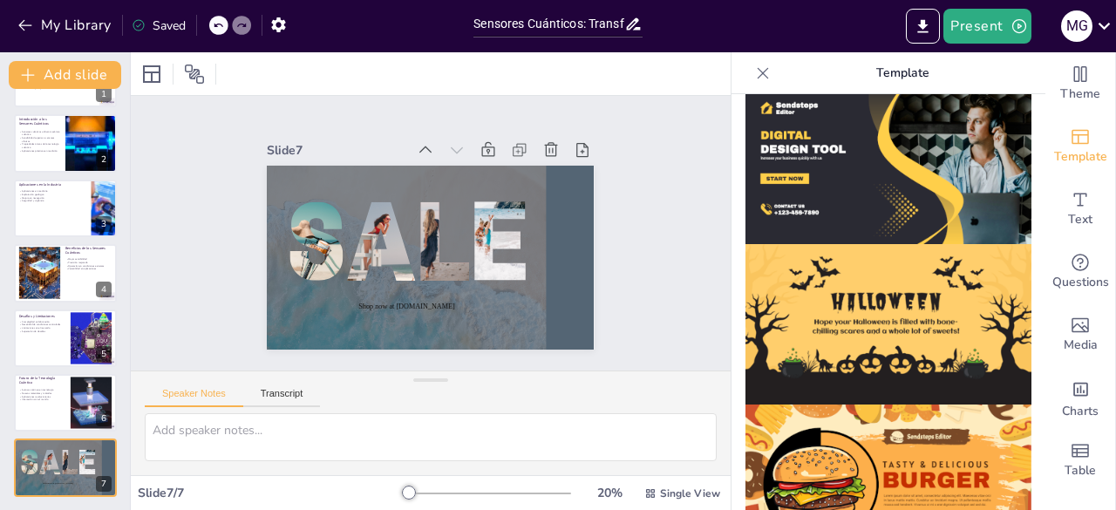
click at [924, 433] on img at bounding box center [888, 484] width 286 height 161
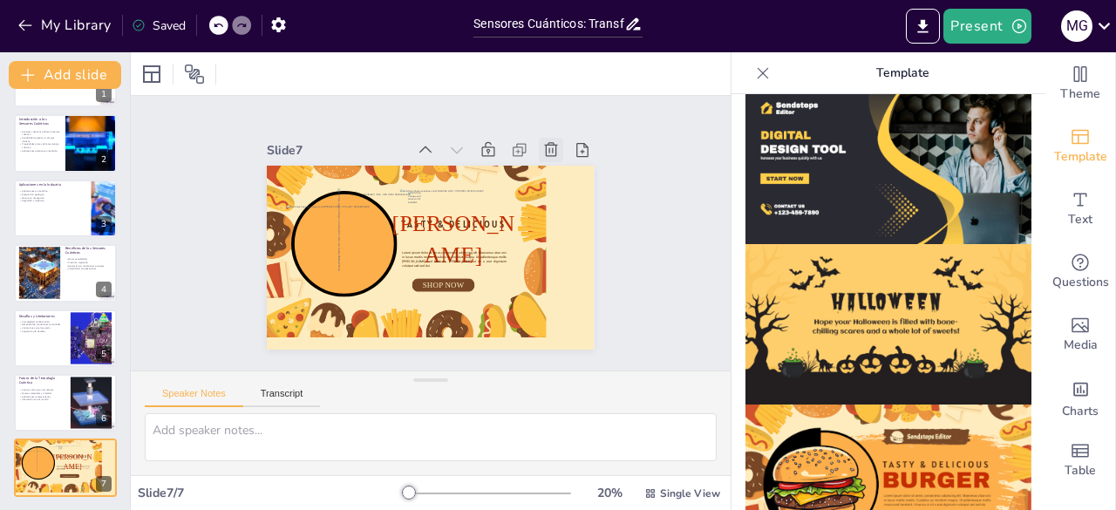
click at [562, 182] on icon at bounding box center [570, 190] width 17 height 17
type textarea "El avance continuo en la tecnología cuántica es fundamental para el desarrollo …"
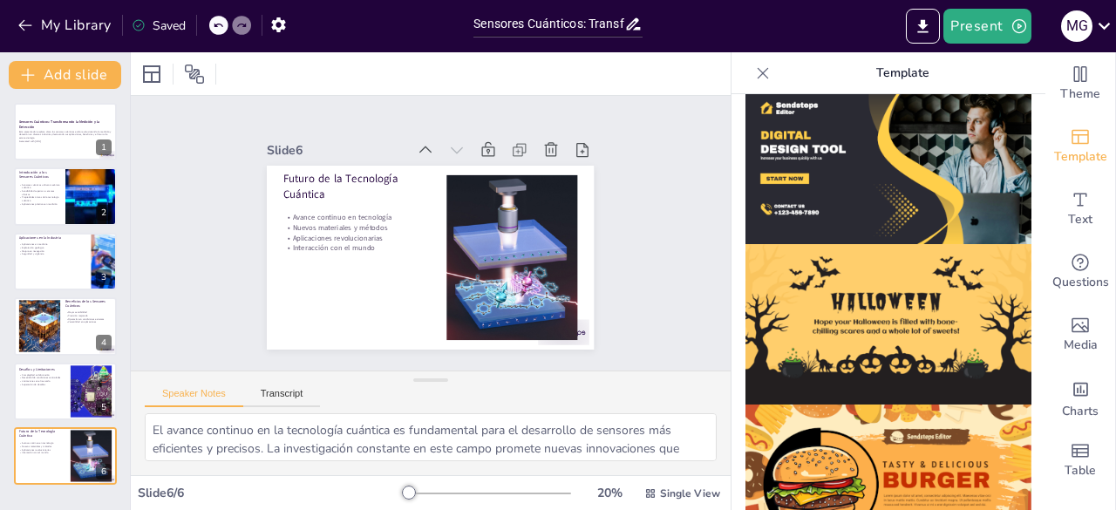
scroll to position [0, 0]
click at [1064, 473] on span "Table" at bounding box center [1079, 470] width 31 height 19
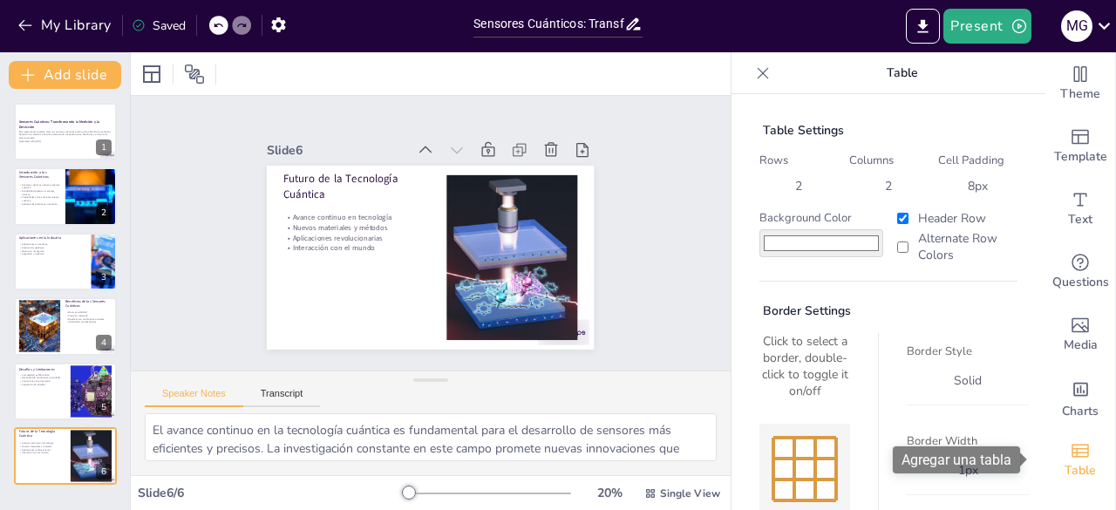
click at [1064, 473] on span "Table" at bounding box center [1079, 470] width 31 height 19
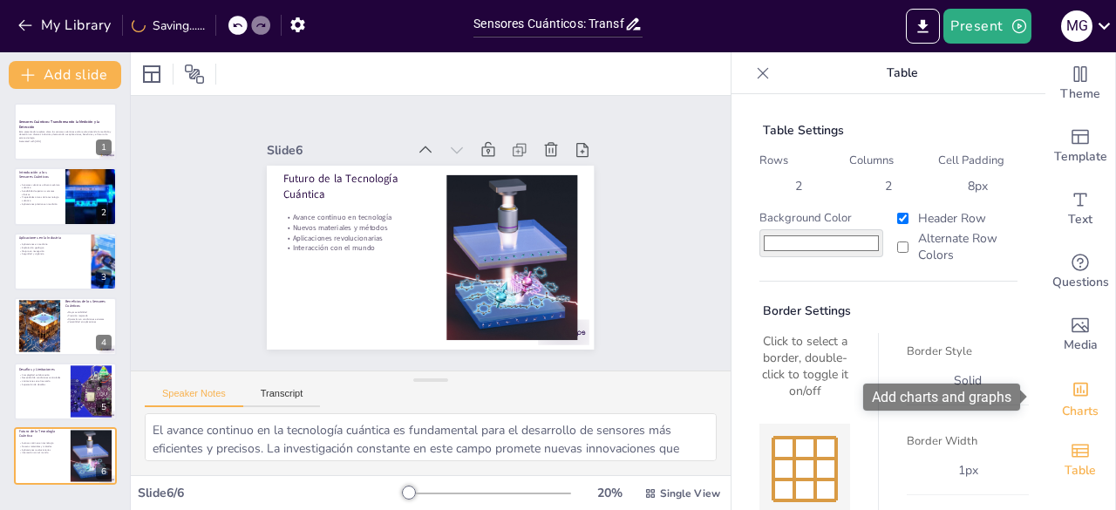
click at [1073, 390] on icon "Add charts and graphs" at bounding box center [1080, 390] width 15 height 14
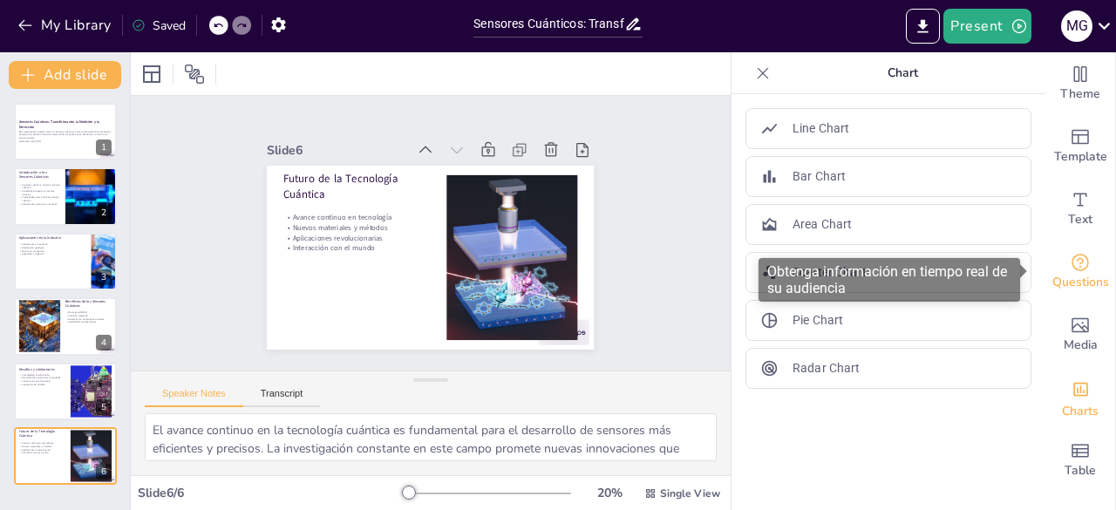
click at [1079, 264] on div "Questions" at bounding box center [1080, 272] width 70 height 63
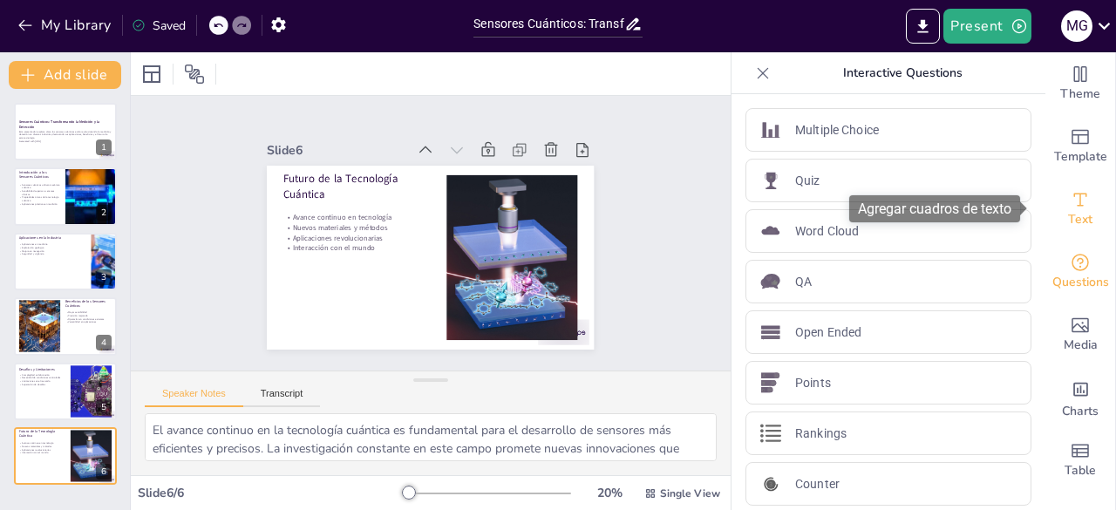
click at [1070, 220] on span "Text" at bounding box center [1080, 219] width 24 height 19
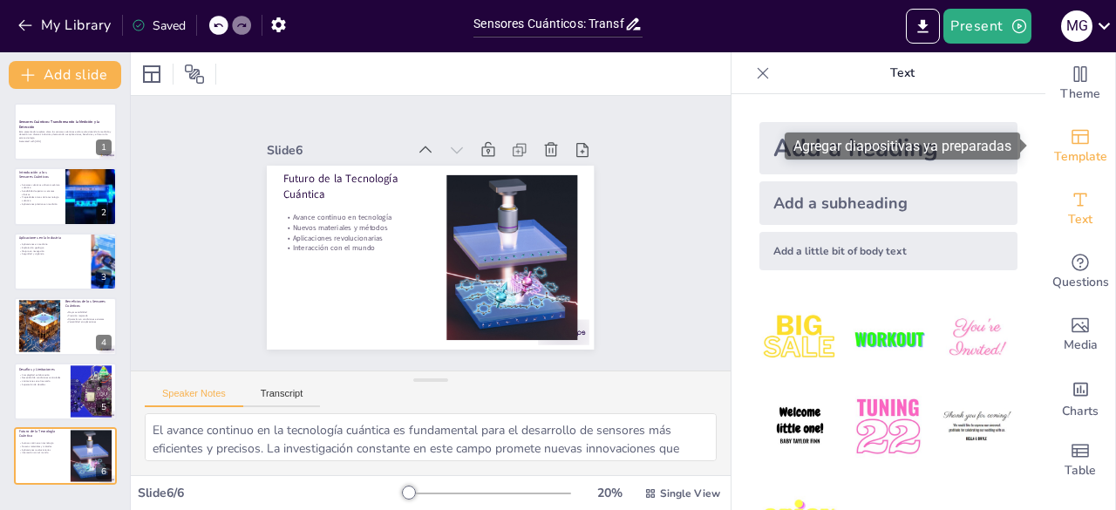
click at [1065, 156] on span "Template" at bounding box center [1080, 156] width 53 height 19
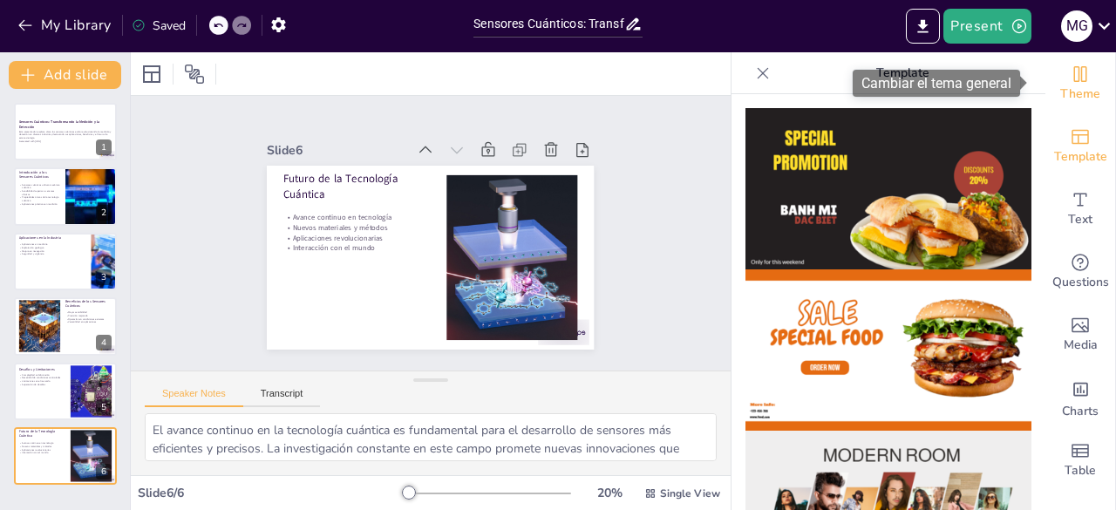
click at [1074, 81] on icon "Change the overall theme" at bounding box center [1080, 74] width 13 height 16
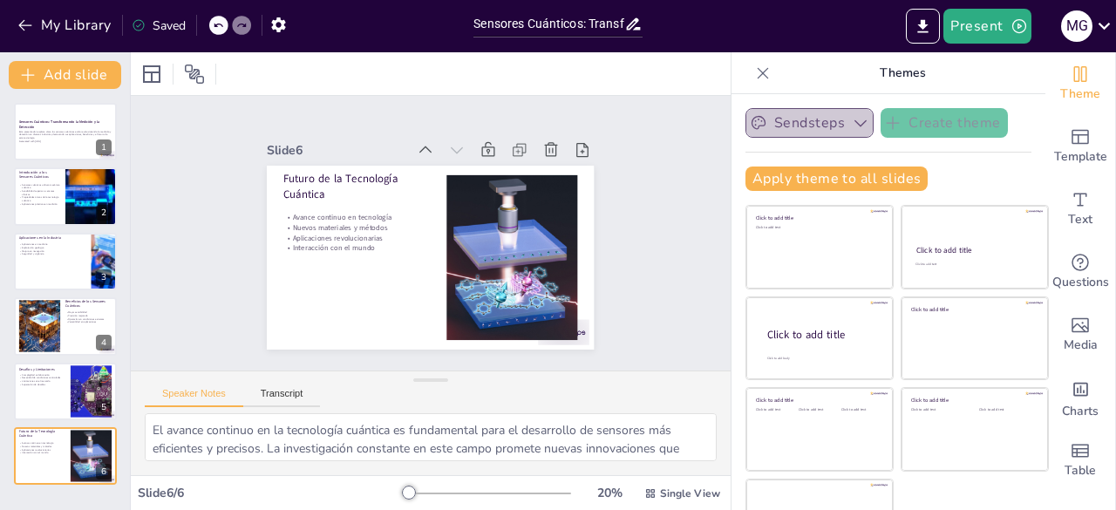
click at [822, 126] on button "Sendsteps" at bounding box center [809, 123] width 128 height 30
click at [824, 134] on button "Sendsteps" at bounding box center [809, 123] width 128 height 30
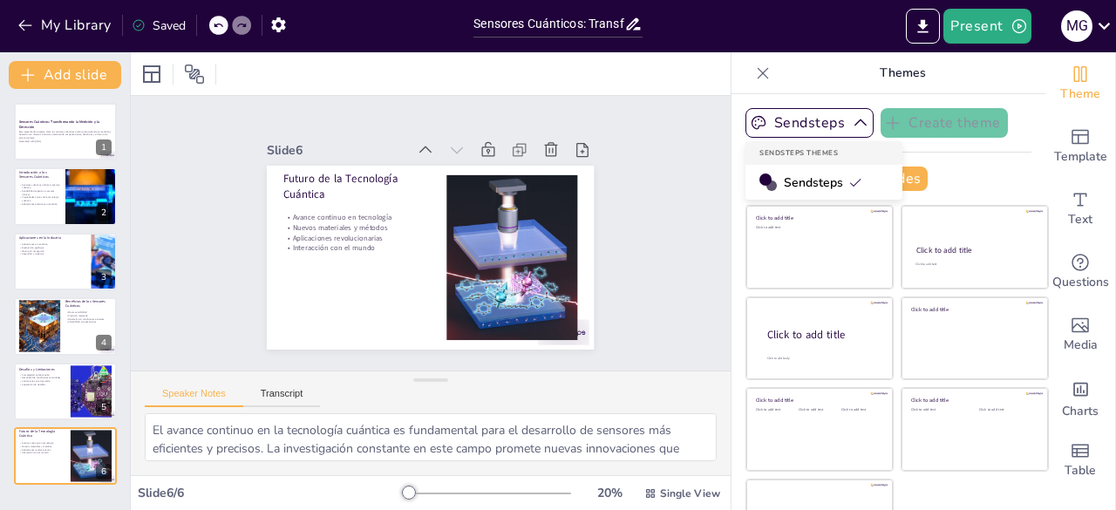
click at [805, 180] on span "Sendsteps" at bounding box center [822, 182] width 78 height 17
click at [16, 30] on button "My Library" at bounding box center [65, 25] width 105 height 28
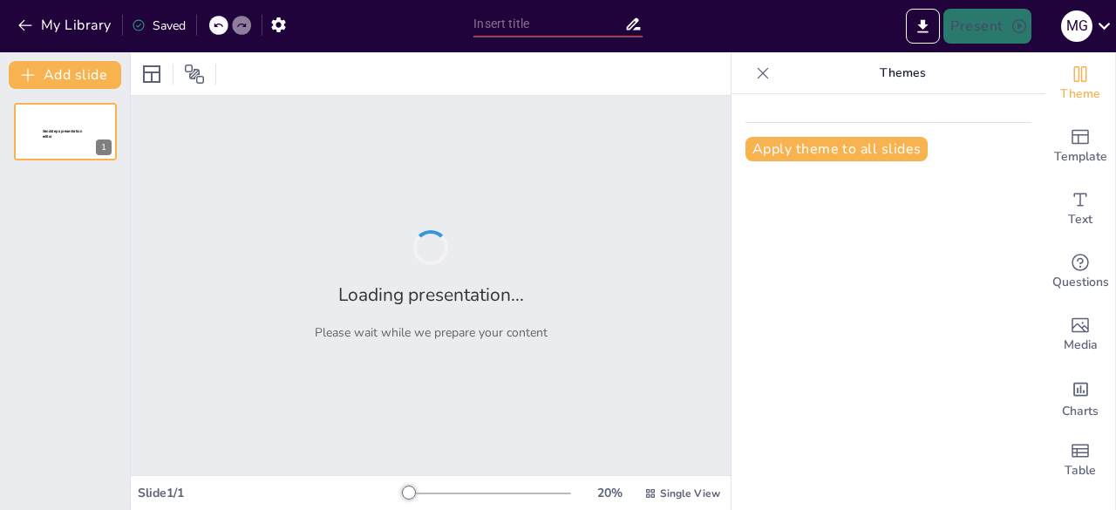
type input "Sensores Cuánticos: Transformando la Medición y la Detección"
